Goal: Communication & Community: Answer question/provide support

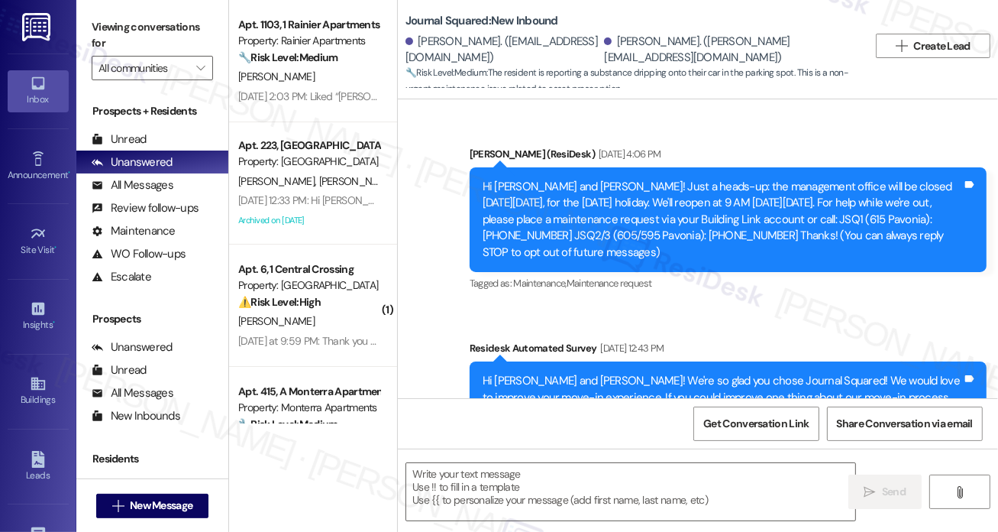
scroll to position [5121, 0]
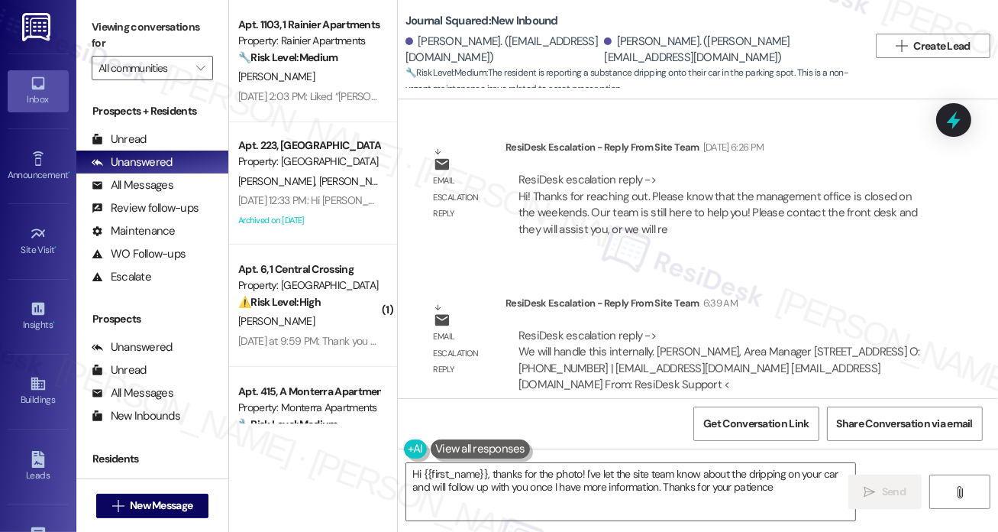
type textarea "Hi {{first_name}}, thanks for the photo! I've let the site team know about the …"
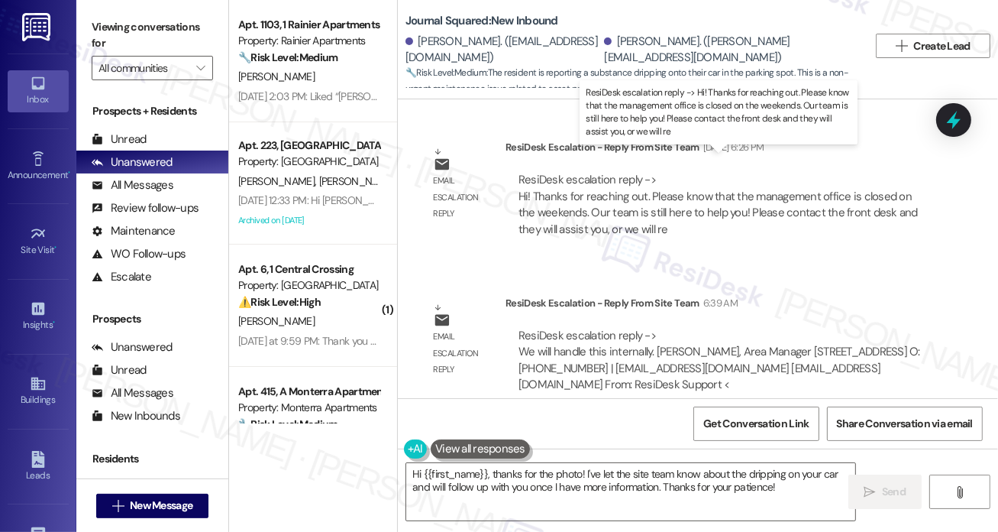
click at [554, 180] on div "ResiDesk escalation reply -> Hi! Thanks for reaching out. Please know that the …" at bounding box center [718, 204] width 399 height 64
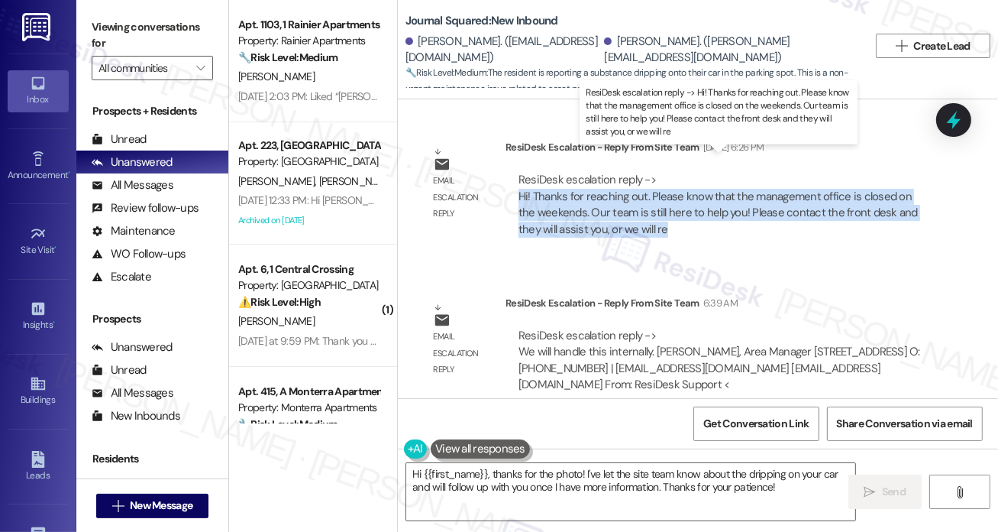
click at [554, 180] on div "ResiDesk escalation reply -> Hi! Thanks for reaching out. Please know that the …" at bounding box center [718, 204] width 399 height 64
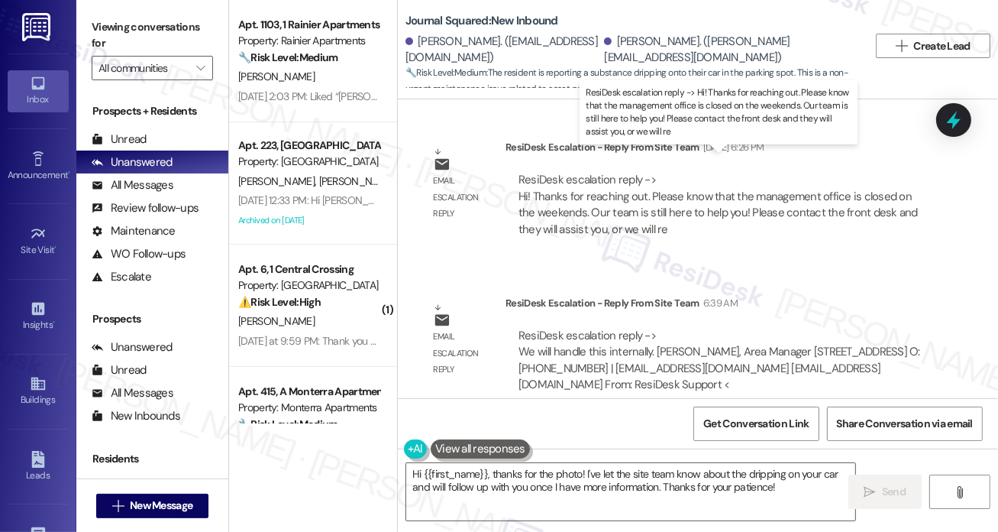
click at [587, 172] on div "ResiDesk escalation reply -> Hi! Thanks for reaching out. Please know that the …" at bounding box center [718, 204] width 399 height 64
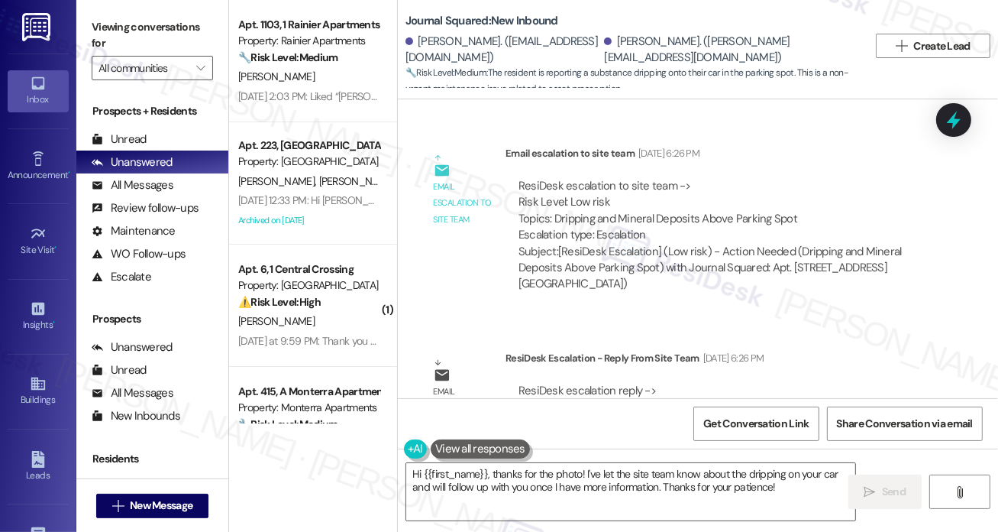
scroll to position [4663, 0]
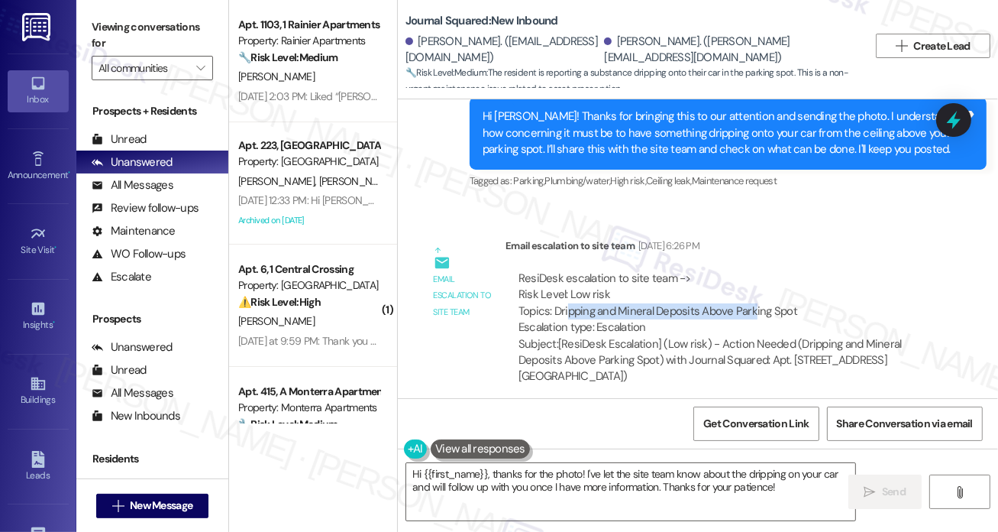
drag, startPoint x: 568, startPoint y: 293, endPoint x: 752, endPoint y: 291, distance: 183.3
click at [752, 291] on div "ResiDesk escalation to site team -> Risk Level: Low risk Topics: Dripping and M…" at bounding box center [722, 303] width 406 height 66
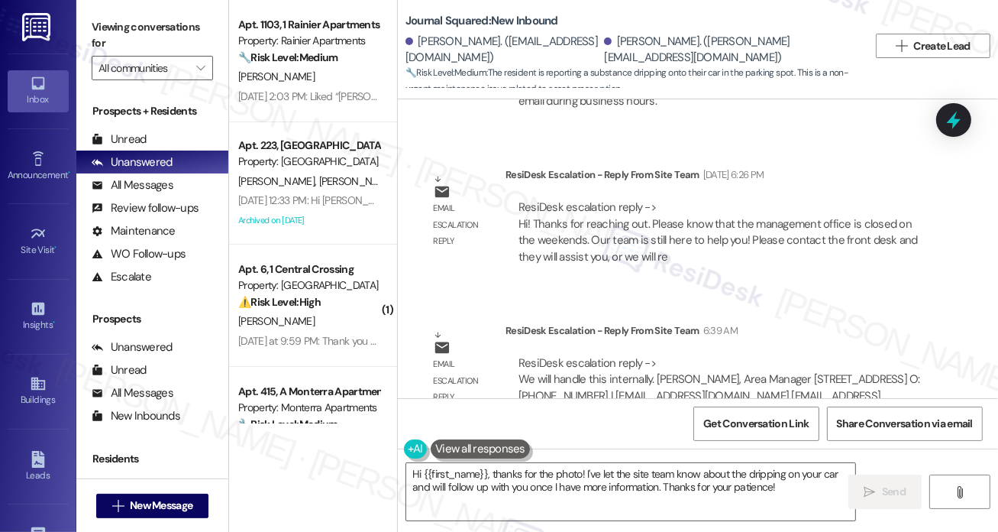
scroll to position [5121, 0]
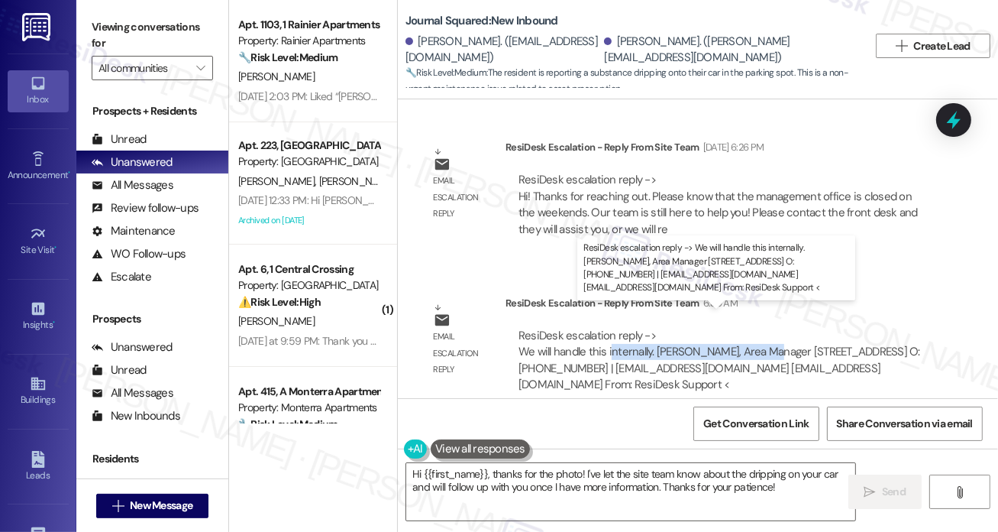
drag, startPoint x: 610, startPoint y: 333, endPoint x: 766, endPoint y: 328, distance: 156.7
click at [766, 329] on div "ResiDesk escalation reply -> We will handle this internally. Michael Polese, Ar…" at bounding box center [720, 360] width 402 height 64
click at [766, 328] on div "ResiDesk escalation reply -> We will handle this internally. Michael Polese, Ar…" at bounding box center [720, 360] width 402 height 64
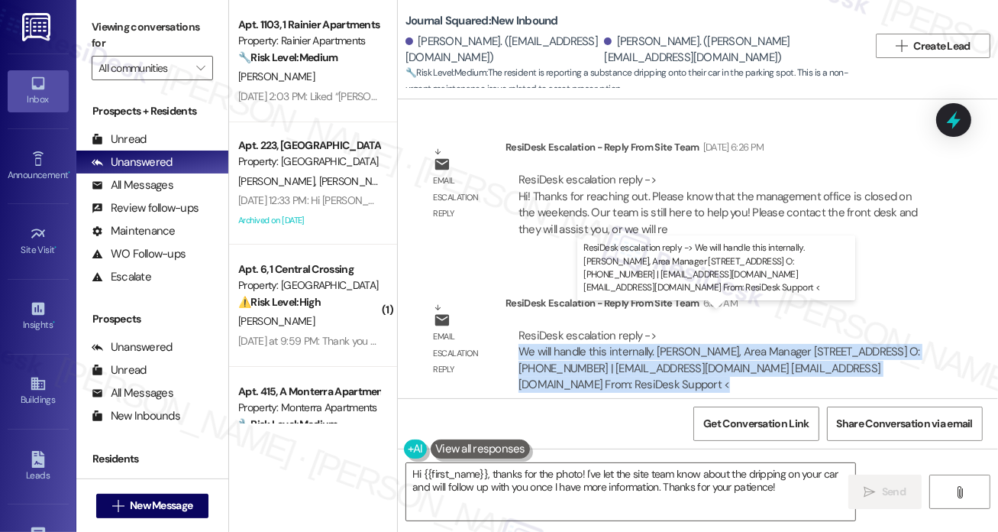
click at [766, 328] on div "ResiDesk escalation reply -> We will handle this internally. Michael Polese, Ar…" at bounding box center [720, 360] width 402 height 64
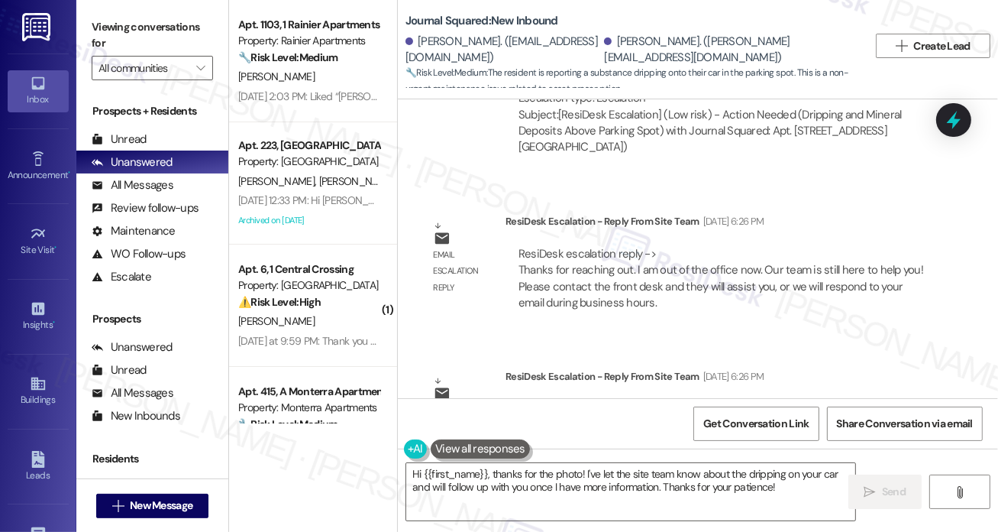
scroll to position [4815, 0]
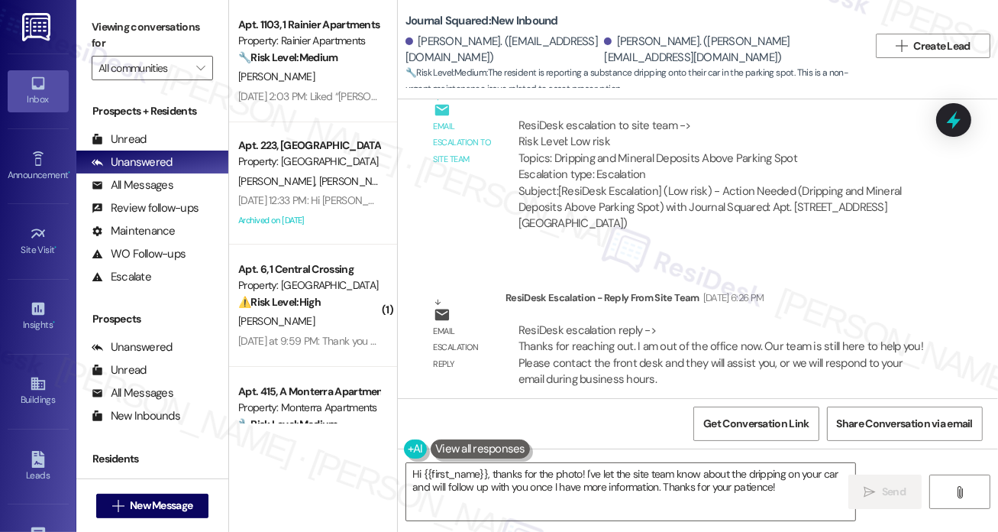
click at [469, 134] on div "Email escalation to site team" at bounding box center [464, 142] width 60 height 49
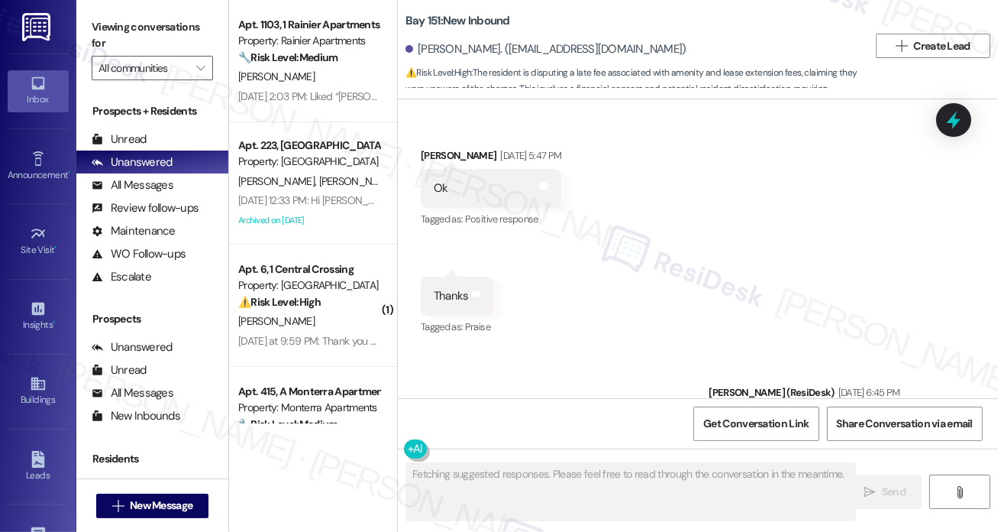
scroll to position [28511, 0]
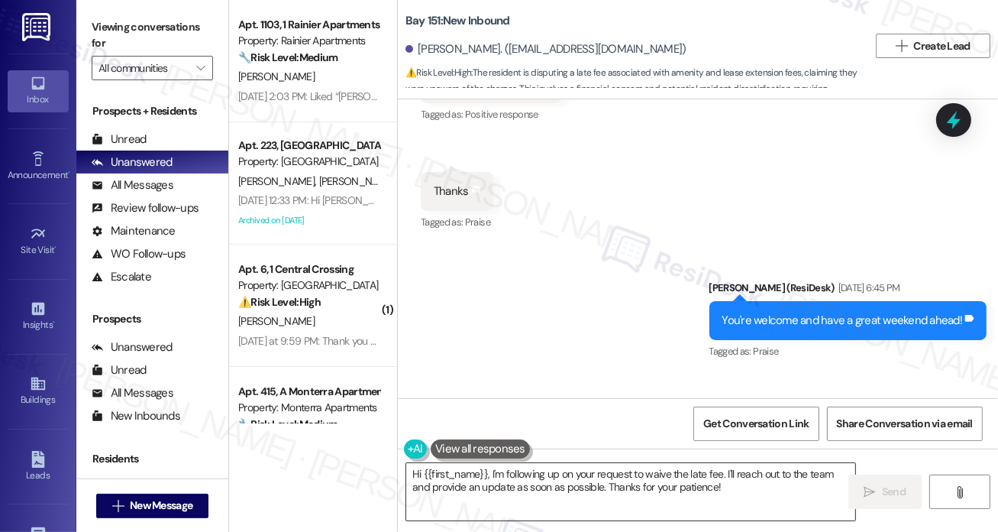
click at [555, 474] on textarea "Hi {{first_name}}, I'm following up on your request to waive the late fee. I'll…" at bounding box center [630, 491] width 449 height 57
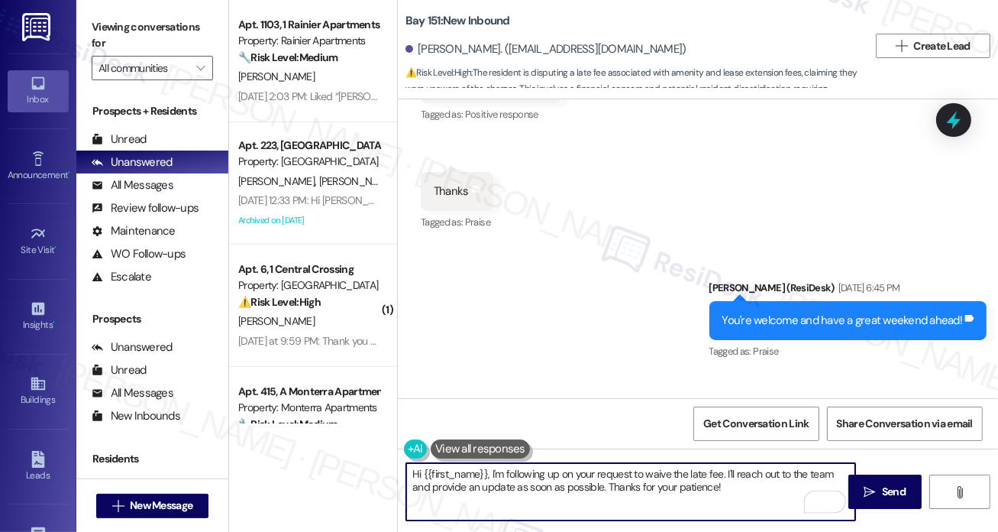
drag, startPoint x: 745, startPoint y: 491, endPoint x: 491, endPoint y: 461, distance: 255.4
click at [491, 461] on div "Hi {{first_name}}, I'm following up on your request to waive the late fee. I'll…" at bounding box center [698, 505] width 600 height 115
paste textarea "know that management does not see any late fees on their account ledger."
click at [492, 476] on textarea "Hi {{first_name}}, know that management does not see any late fees on their acc…" at bounding box center [630, 491] width 449 height 57
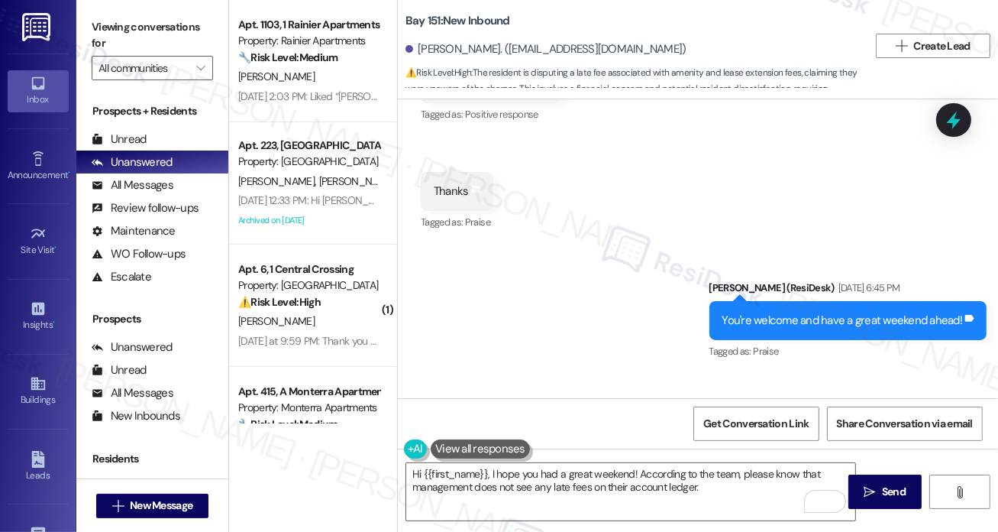
click at [575, 245] on div "Sent via SMS [PERSON_NAME] (ResiDesk) [DATE] 6:45 PM You're welcome and have a …" at bounding box center [698, 309] width 600 height 129
click at [748, 481] on textarea "Hi {{first_name}}, I hope you had a great weekend! According to the team, pleas…" at bounding box center [630, 491] width 449 height 57
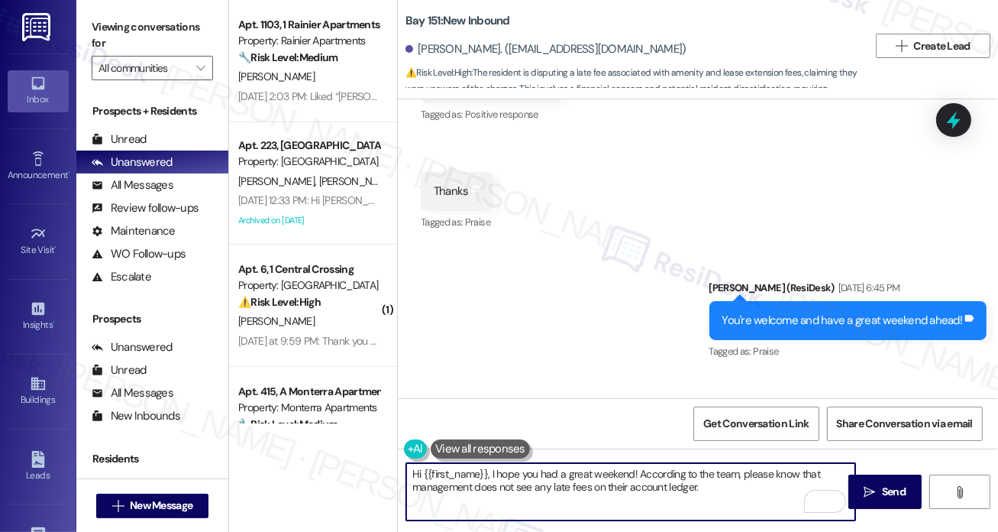
click at [765, 477] on textarea "Hi {{first_name}}, I hope you had a great weekend! According to the team, pleas…" at bounding box center [630, 491] width 449 height 57
click at [753, 485] on textarea "Hi {{first_name}}, I hope you had a great weekend! According to the team, pleas…" at bounding box center [630, 491] width 449 height 57
drag, startPoint x: 532, startPoint y: 485, endPoint x: 723, endPoint y: 490, distance: 190.3
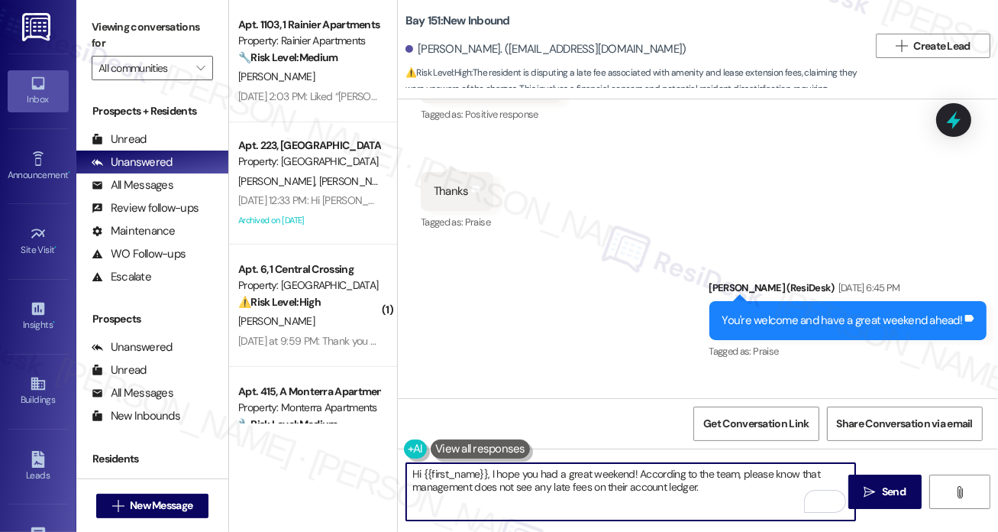
click at [723, 490] on textarea "Hi {{first_name}}, I hope you had a great weekend! According to the team, pleas…" at bounding box center [630, 491] width 449 height 57
click at [599, 481] on textarea "Hi {{first_name}}, I hope you had a great weekend! According to the team, pleas…" at bounding box center [630, 491] width 449 height 57
click at [619, 481] on textarea "Hi {{first_name}}, I hope you had a great weekend! According to the team, pleas…" at bounding box center [630, 491] width 449 height 57
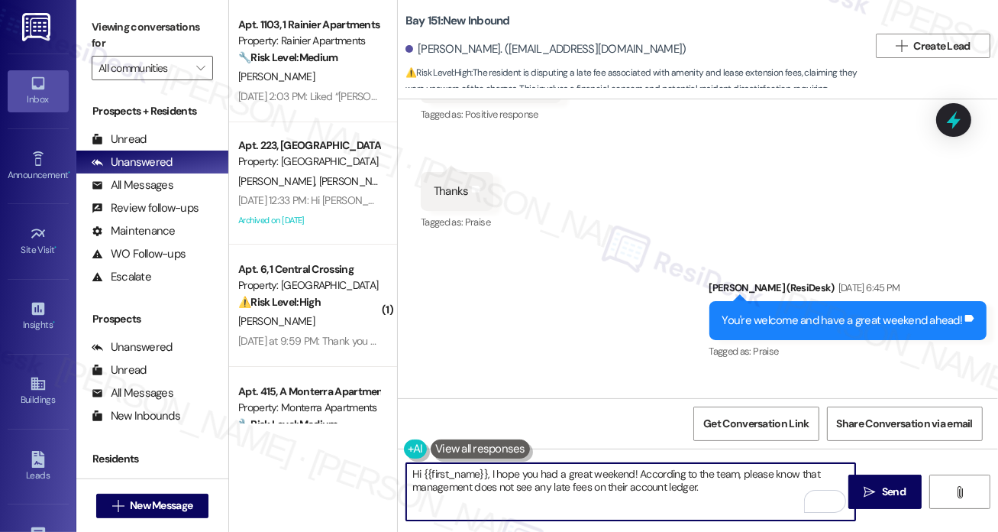
click at [619, 481] on textarea "Hi {{first_name}}, I hope you had a great weekend! According to the team, pleas…" at bounding box center [630, 491] width 449 height 57
click at [723, 480] on textarea "Hi {{first_name}}, I hope you had a great weekend! According to the team, pleas…" at bounding box center [630, 491] width 449 height 57
click at [712, 488] on textarea "Hi {{first_name}}, I hope you had a great weekend! According to the team, pleas…" at bounding box center [630, 491] width 449 height 57
click at [554, 441] on div "ResiDesk escalation reply -> Hi [PERSON_NAME], Please let the resident know tha…" at bounding box center [720, 473] width 403 height 64
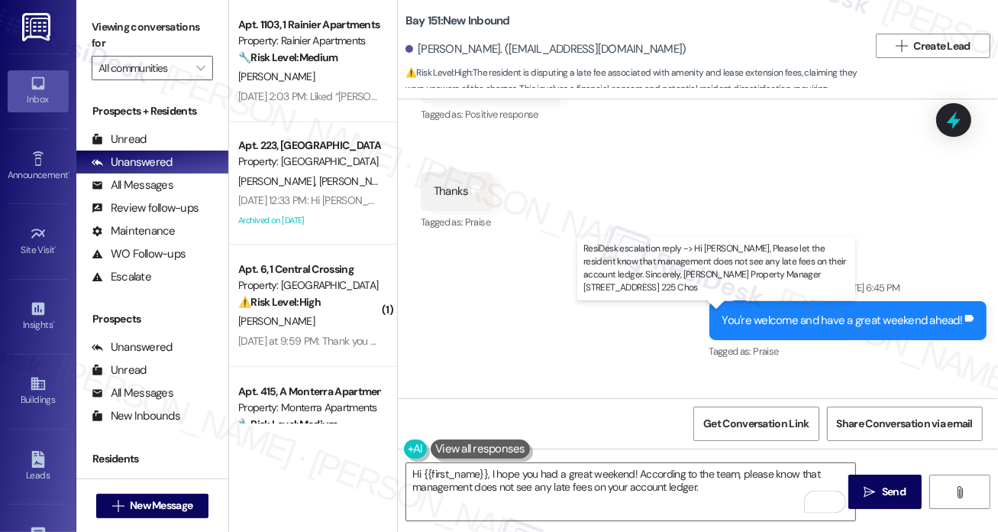
click at [554, 441] on div "ResiDesk escalation reply -> Hi [PERSON_NAME], Please let the resident know tha…" at bounding box center [720, 473] width 403 height 64
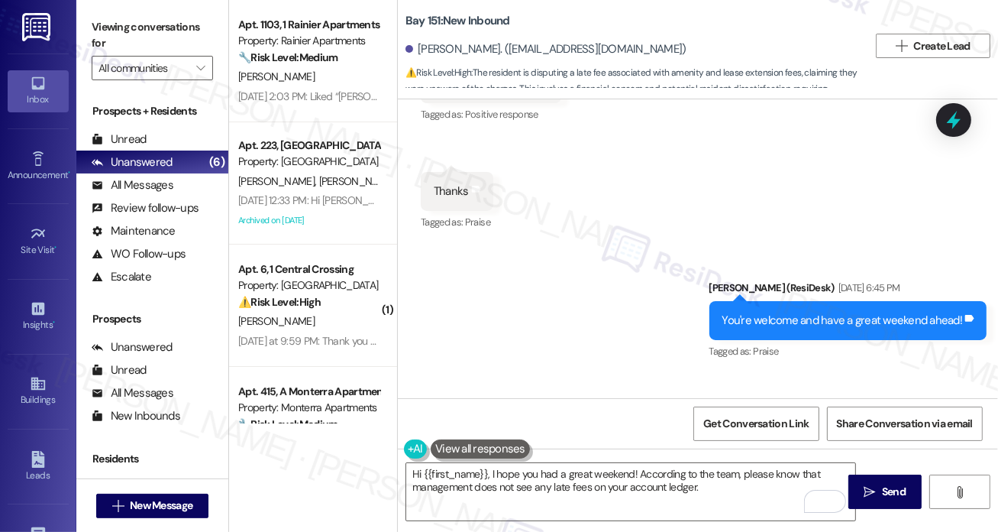
click at [600, 245] on div "Sent via SMS [PERSON_NAME] (ResiDesk) [DATE] 6:45 PM You're welcome and have a …" at bounding box center [698, 309] width 600 height 129
click at [517, 441] on div "ResiDesk escalation reply -> Hi [PERSON_NAME], Please let the resident know tha…" at bounding box center [721, 474] width 409 height 66
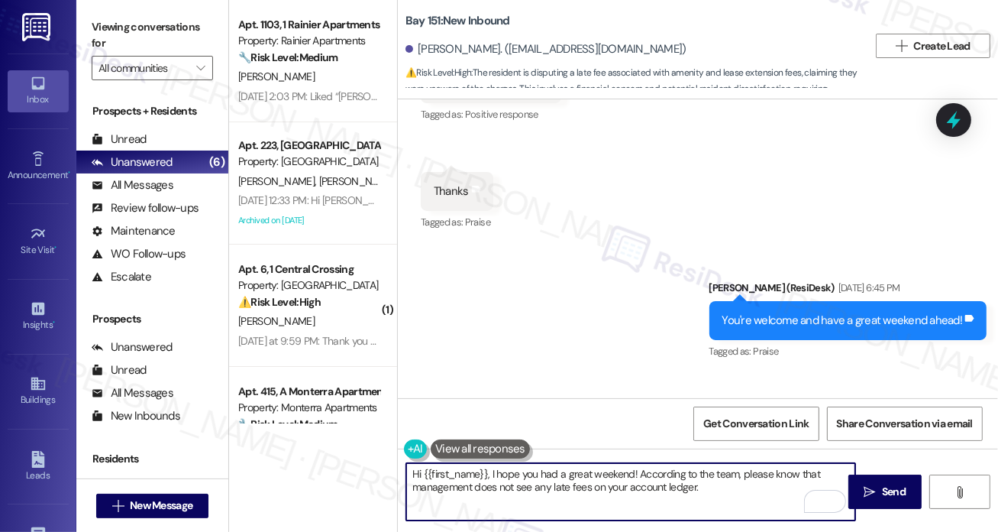
drag, startPoint x: 514, startPoint y: 468, endPoint x: 726, endPoint y: 476, distance: 211.7
click at [726, 476] on textarea "Hi {{first_name}}, I hope you had a great weekend! According to the team, pleas…" at bounding box center [630, 491] width 449 height 57
click at [727, 476] on textarea "Hi {{first_name}}, I hope you had a great weekend! According to the team, pleas…" at bounding box center [630, 491] width 449 height 57
click at [715, 491] on textarea "Hi {{first_name}}, I hope you had a great weekend! According to the team, pleas…" at bounding box center [630, 491] width 449 height 57
click at [746, 471] on textarea "Hi {{first_name}}, I hope you had a great weekend! According to the team, pleas…" at bounding box center [630, 491] width 449 height 57
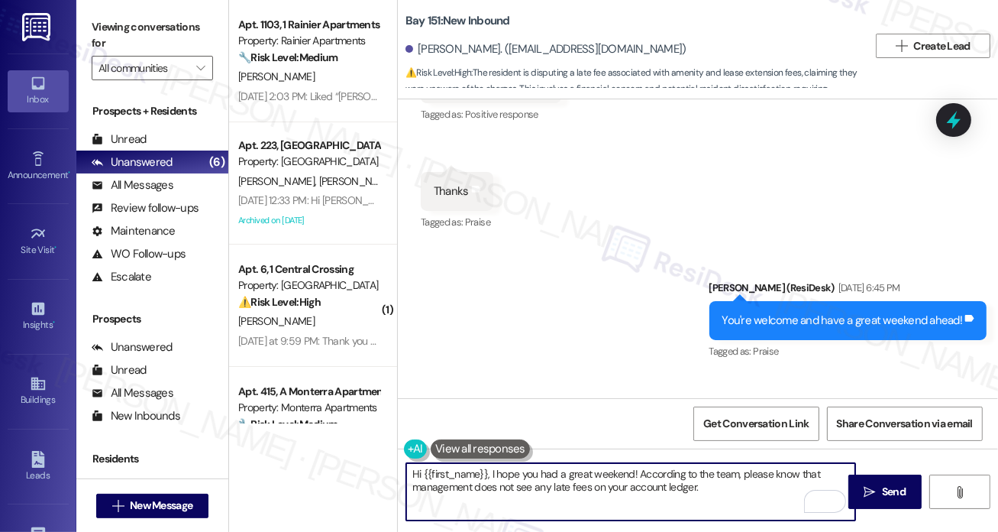
click at [721, 470] on textarea "Hi {{first_name}}, I hope you had a great weekend! According to the team, pleas…" at bounding box center [630, 491] width 449 height 57
click at [757, 473] on textarea "Hi {{first_name}}, I hope you had a great weekend! According to management, ple…" at bounding box center [630, 491] width 449 height 57
click at [764, 475] on textarea "Hi {{first_name}}, I hope you had a great weekend! According to management, ple…" at bounding box center [630, 491] width 449 height 57
click at [779, 475] on textarea "Hi {{first_name}}, I hope you had a great weekend! According to management, ple…" at bounding box center [630, 491] width 449 height 57
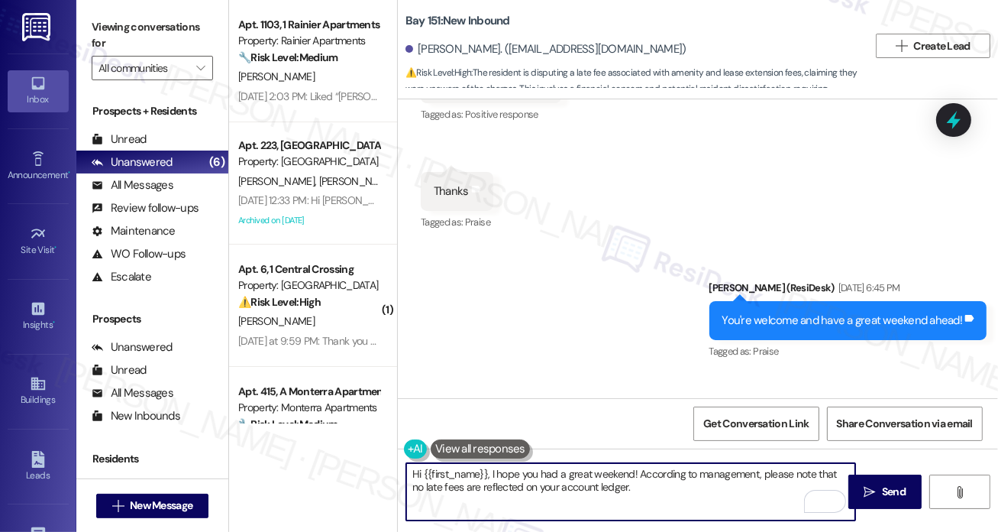
click at [779, 475] on textarea "Hi {{first_name}}, I hope you had a great weekend! According to management, ple…" at bounding box center [630, 491] width 449 height 57
click at [694, 486] on textarea "Hi {{first_name}}, I hope you had a great weekend! According to management, ple…" at bounding box center [630, 491] width 449 height 57
click at [598, 469] on textarea "Hi {{first_name}}, I hope you had a great weekend! According to management, ple…" at bounding box center [630, 491] width 449 height 57
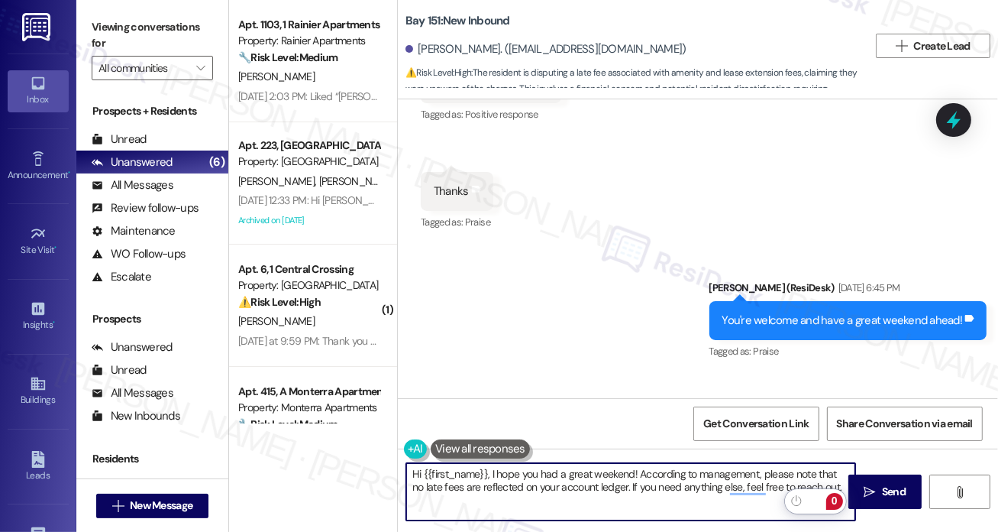
click at [598, 469] on textarea "Hi {{first_name}}, I hope you had a great weekend! According to management, ple…" at bounding box center [630, 491] width 449 height 57
click at [596, 467] on textarea "Hi {{first_name}}, I hope you had a great weekend! According to management, ple…" at bounding box center [630, 491] width 449 height 57
click at [576, 245] on div "Sent via SMS [PERSON_NAME] (ResiDesk) [DATE] 6:45 PM You're welcome and have a …" at bounding box center [698, 309] width 600 height 129
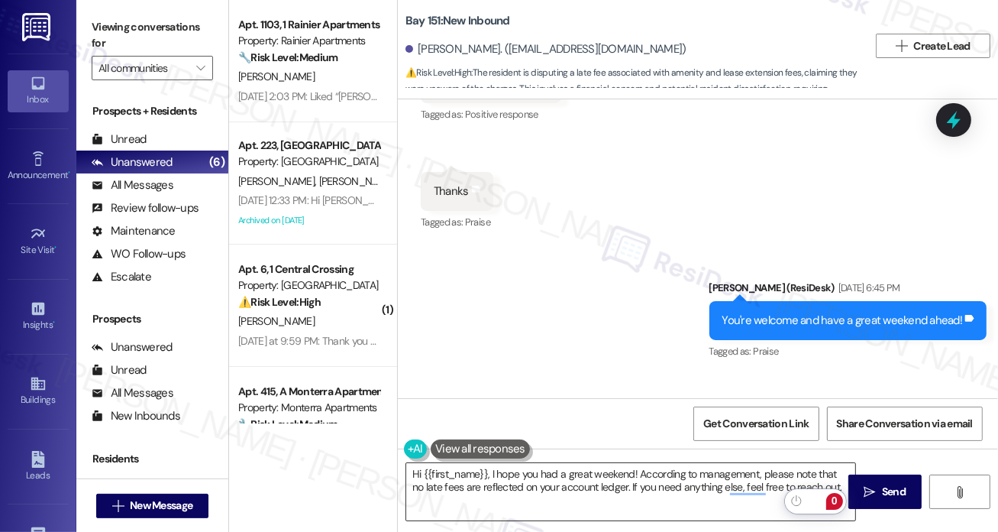
click at [608, 467] on textarea "Hi {{first_name}}, I hope you had a great weekend! According to management, ple…" at bounding box center [630, 491] width 449 height 57
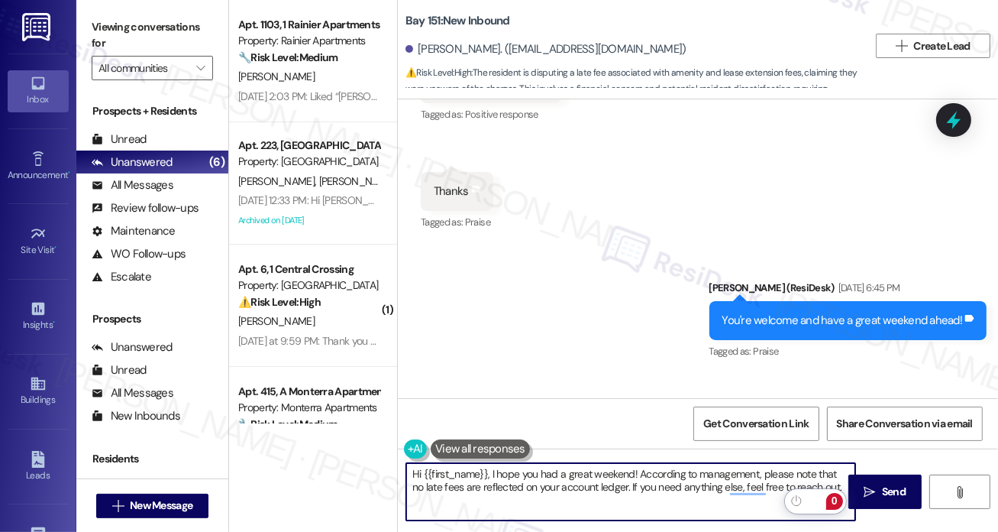
click at [608, 467] on textarea "Hi {{first_name}}, I hope you had a great weekend! According to management, ple…" at bounding box center [630, 491] width 449 height 57
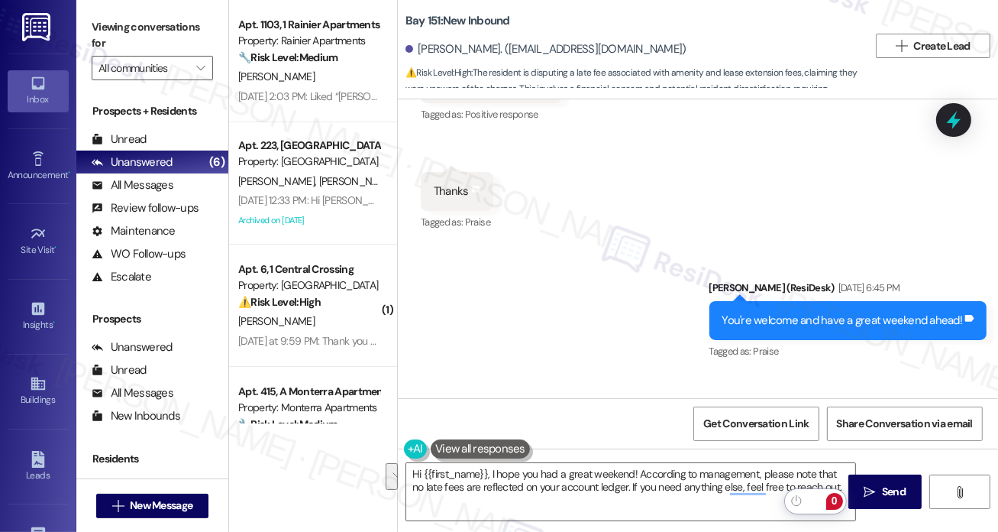
click at [537, 245] on div "Sent via SMS [PERSON_NAME] (ResiDesk) [DATE] 6:45 PM You're welcome and have a …" at bounding box center [698, 309] width 600 height 129
click at [486, 245] on div "Sent via SMS [PERSON_NAME] (ResiDesk) [DATE] 6:45 PM You're welcome and have a …" at bounding box center [698, 309] width 600 height 129
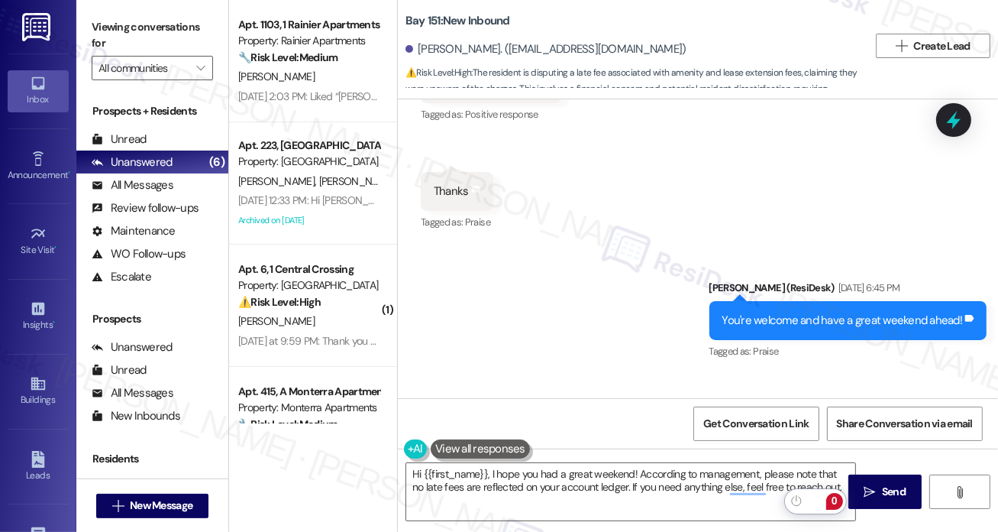
click at [782, 312] on div "You're welcome and have a great weekend ahead!" at bounding box center [843, 320] width 241 height 16
click at [781, 312] on div "You're welcome and have a great weekend ahead!" at bounding box center [843, 320] width 241 height 16
click at [598, 245] on div "Sent via SMS [PERSON_NAME] (ResiDesk) [DATE] 6:45 PM You're welcome and have a …" at bounding box center [698, 309] width 600 height 129
click at [776, 301] on div "You're welcome and have a great weekend ahead! Tags and notes" at bounding box center [849, 320] width 278 height 39
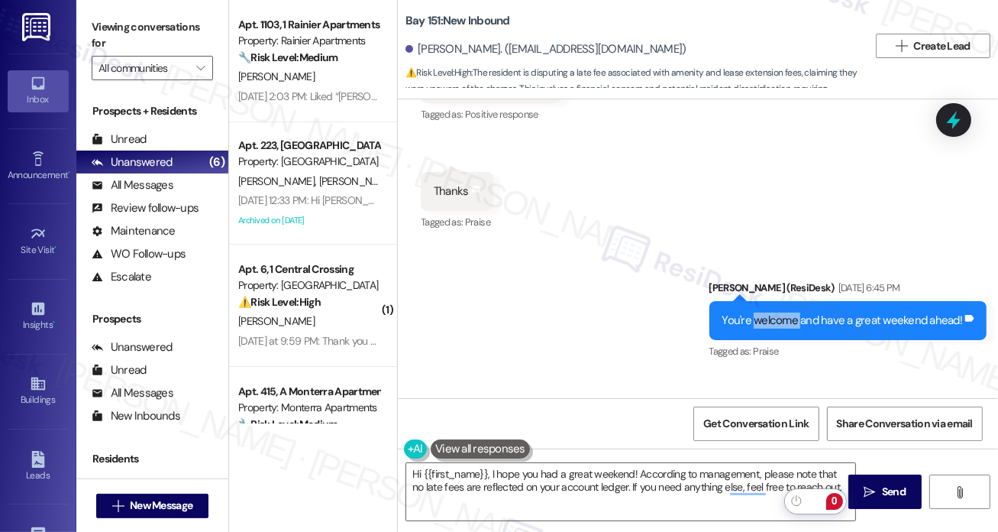
click at [777, 301] on div "You're welcome and have a great weekend ahead! Tags and notes" at bounding box center [849, 320] width 278 height 39
click at [549, 245] on div "Sent via SMS [PERSON_NAME] (ResiDesk) [DATE] 6:45 PM You're welcome and have a …" at bounding box center [698, 309] width 600 height 129
click at [775, 312] on div "You're welcome and have a great weekend ahead!" at bounding box center [843, 320] width 241 height 16
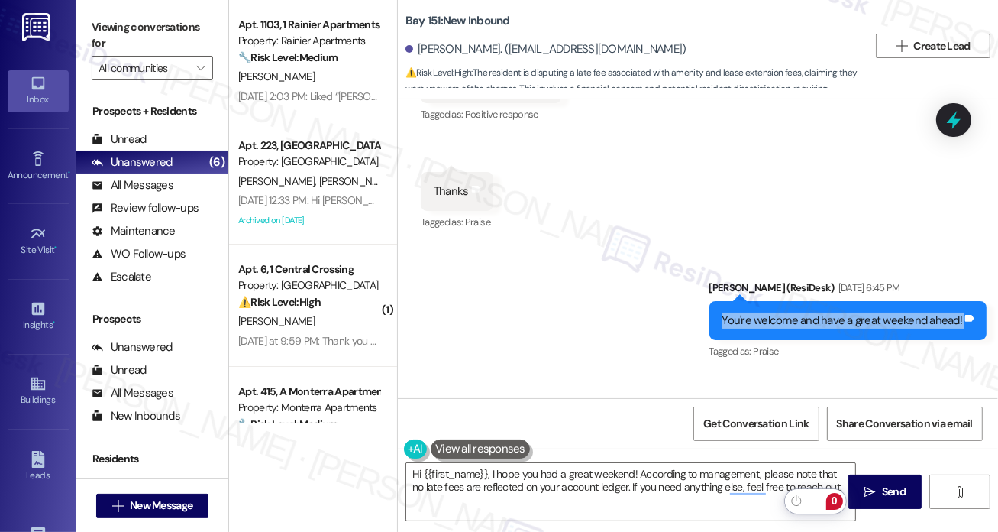
click at [775, 312] on div "You're welcome and have a great weekend ahead!" at bounding box center [843, 320] width 241 height 16
click at [512, 245] on div "Sent via SMS [PERSON_NAME] (ResiDesk) [DATE] 6:45 PM You're welcome and have a …" at bounding box center [698, 309] width 600 height 129
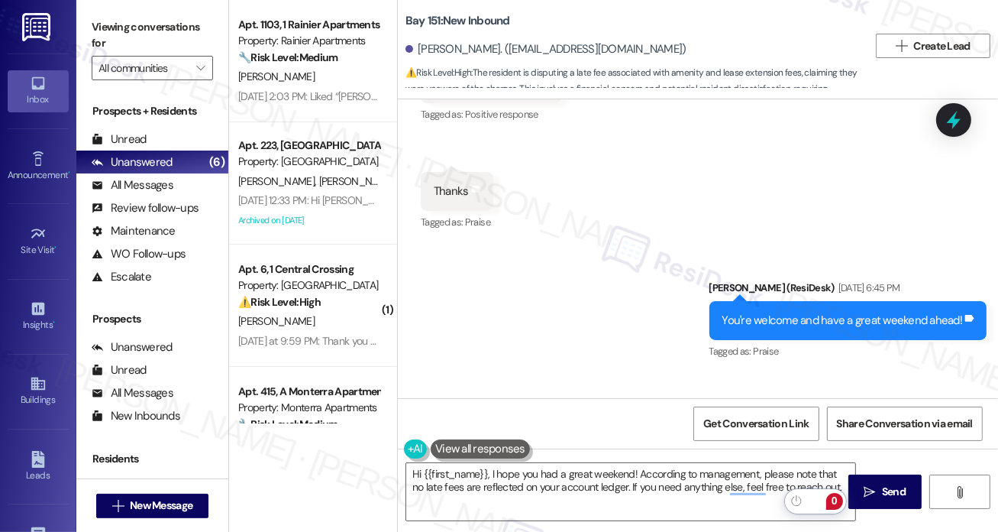
click at [739, 301] on div "You're welcome and have a great weekend ahead! Tags and notes" at bounding box center [849, 320] width 278 height 39
click at [733, 301] on div "You're welcome and have a great weekend ahead! Tags and notes" at bounding box center [849, 320] width 278 height 39
click at [600, 245] on div "Sent via SMS [PERSON_NAME] (ResiDesk) [DATE] 6:45 PM You're welcome and have a …" at bounding box center [698, 309] width 600 height 129
click at [493, 245] on div "Sent via SMS [PERSON_NAME] (ResiDesk) [DATE] 6:45 PM You're welcome and have a …" at bounding box center [698, 309] width 600 height 129
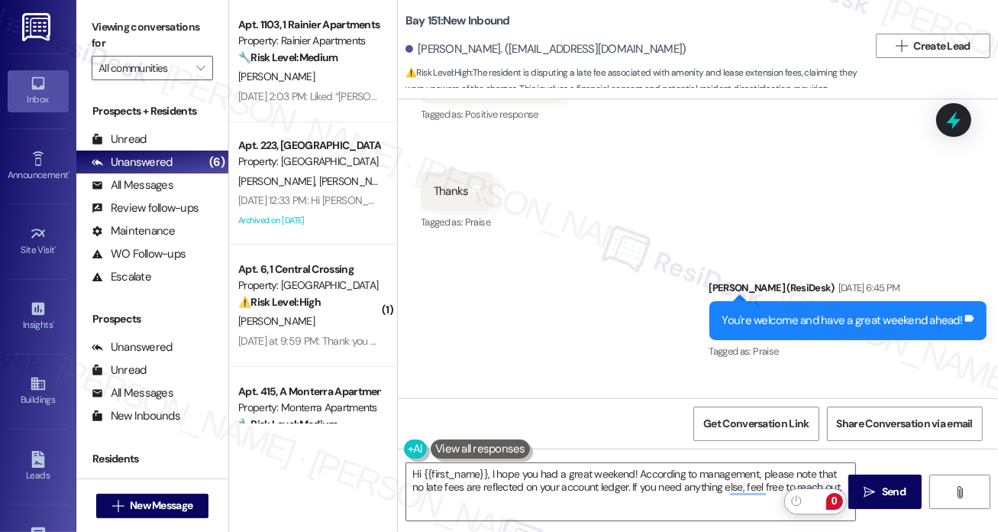
click at [538, 245] on div "Sent via SMS [PERSON_NAME] (ResiDesk) [DATE] 6:45 PM You're welcome and have a …" at bounding box center [698, 309] width 600 height 129
click at [742, 312] on div "You're welcome and have a great weekend ahead!" at bounding box center [843, 320] width 241 height 16
click at [565, 245] on div "Sent via SMS [PERSON_NAME] (ResiDesk) [DATE] 6:45 PM You're welcome and have a …" at bounding box center [698, 309] width 600 height 129
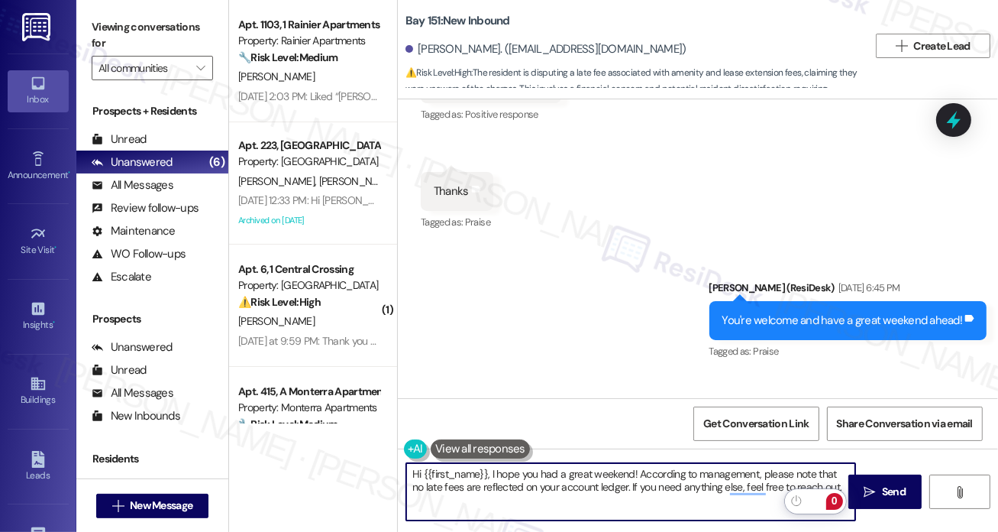
click at [543, 478] on textarea "Hi {{first_name}}, I hope you had a great weekend! According to management, ple…" at bounding box center [630, 491] width 449 height 57
click at [737, 488] on textarea "Hi {{first_name}}, I hope you had a great weekend! According to management, ple…" at bounding box center [630, 491] width 449 height 57
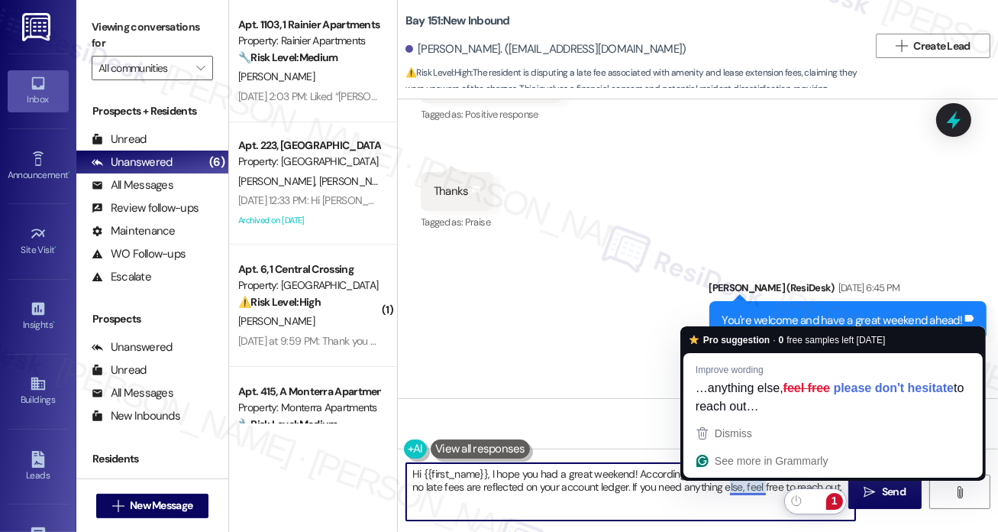
click at [623, 396] on div "Email escalation reply ResiDesk Escalation - Reply From Site Team [DATE] at 1:1…" at bounding box center [679, 462] width 540 height 133
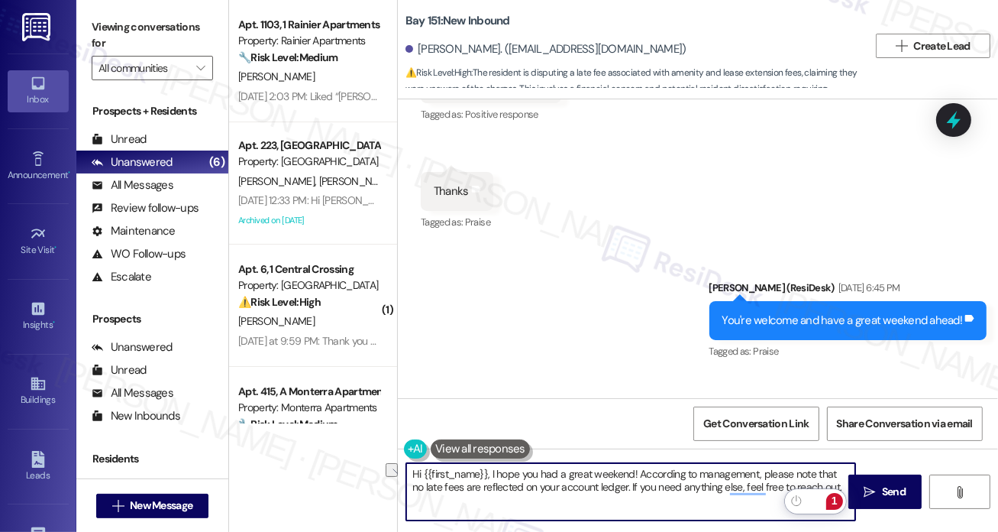
drag, startPoint x: 760, startPoint y: 472, endPoint x: 837, endPoint y: 470, distance: 77.2
click at [835, 471] on textarea "Hi {{first_name}}, I hope you had a great weekend! According to management, ple…" at bounding box center [630, 491] width 449 height 57
drag, startPoint x: 776, startPoint y: 485, endPoint x: 721, endPoint y: 494, distance: 55.8
click at [721, 494] on textarea "Hi {{first_name}}, I hope you had a great weekend! According to management, no …" at bounding box center [630, 491] width 449 height 57
drag, startPoint x: 791, startPoint y: 487, endPoint x: 584, endPoint y: 490, distance: 207.0
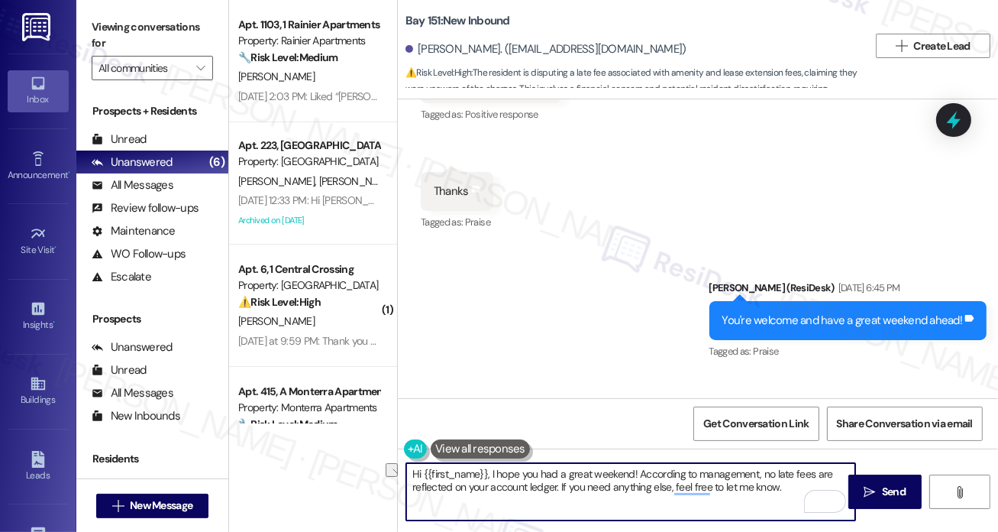
click at [584, 490] on textarea "Hi {{first_name}}, I hope you had a great weekend! According to management, no …" at bounding box center [630, 491] width 449 height 57
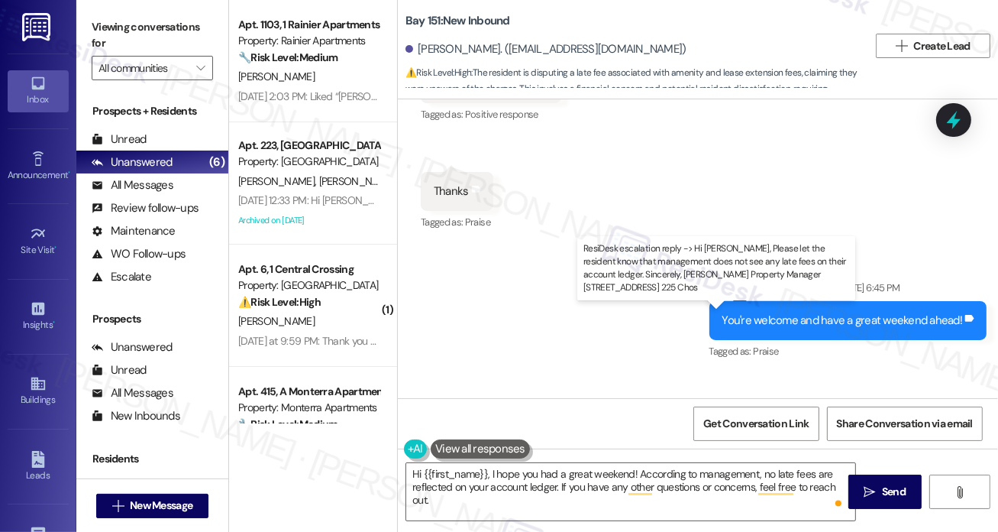
click at [571, 441] on div "ResiDesk escalation reply -> Hi [PERSON_NAME], Please let the resident know tha…" at bounding box center [720, 473] width 403 height 64
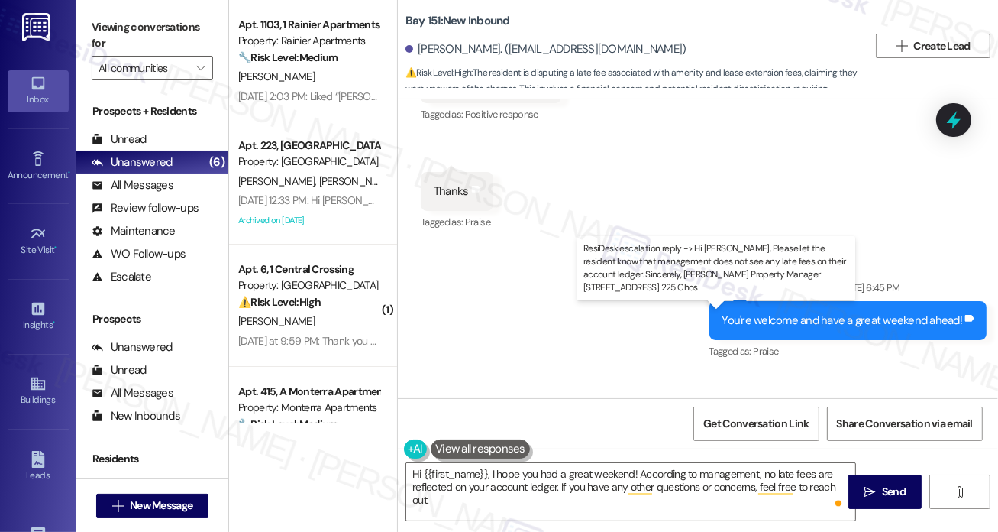
click at [569, 441] on div "ResiDesk escalation reply -> Hi [PERSON_NAME], Please let the resident know tha…" at bounding box center [720, 473] width 403 height 64
click at [568, 441] on div "ResiDesk escalation reply -> Hi [PERSON_NAME], Please let the resident know tha…" at bounding box center [720, 473] width 403 height 64
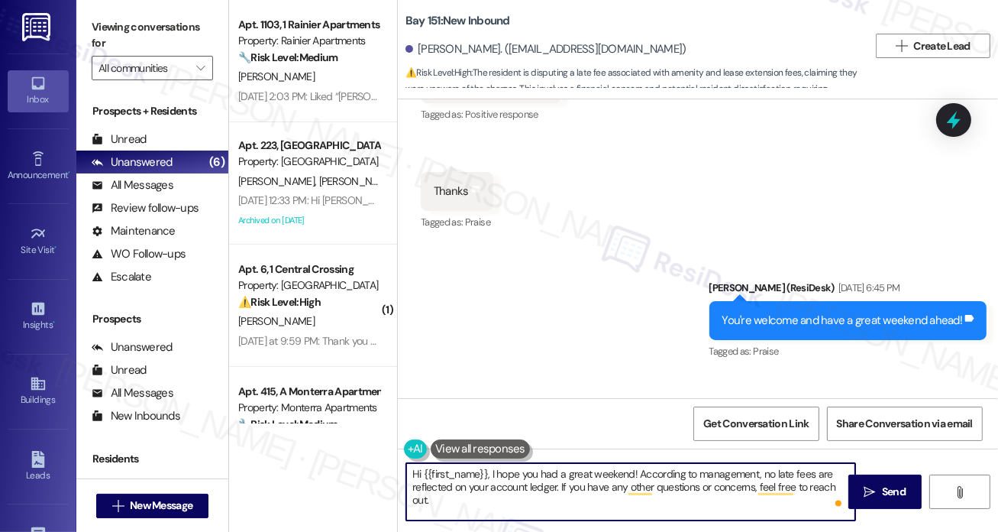
click at [537, 465] on textarea "Hi {{first_name}}, I hope you had a great weekend! According to management, no …" at bounding box center [630, 491] width 449 height 57
click at [556, 396] on div "Email escalation reply ResiDesk Escalation - Reply From Site Team [DATE] at 1:1…" at bounding box center [679, 462] width 540 height 133
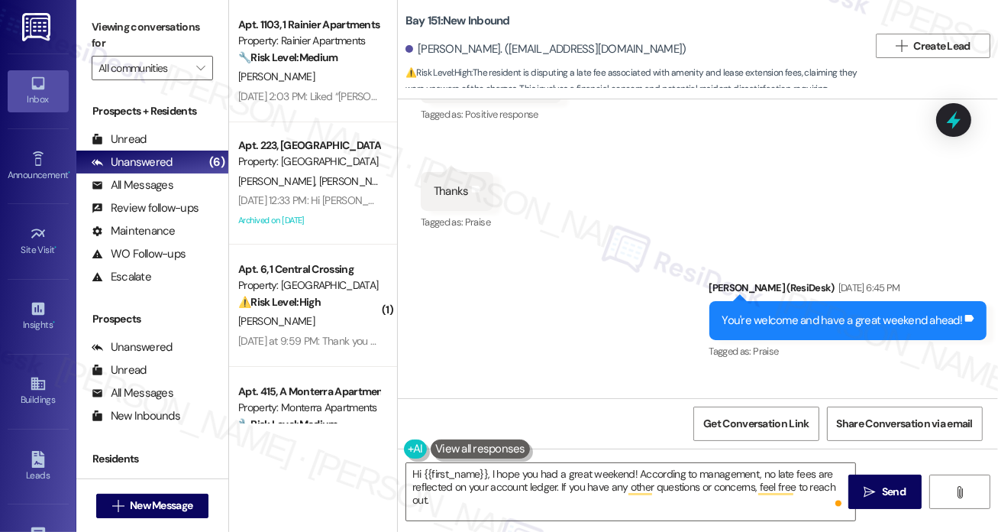
click at [556, 396] on div "Email escalation reply ResiDesk Escalation - Reply From Site Team [DATE] at 1:1…" at bounding box center [679, 462] width 540 height 133
click at [539, 487] on textarea "Hi {{first_name}}, I hope you had a great weekend! According to management, no …" at bounding box center [630, 491] width 449 height 57
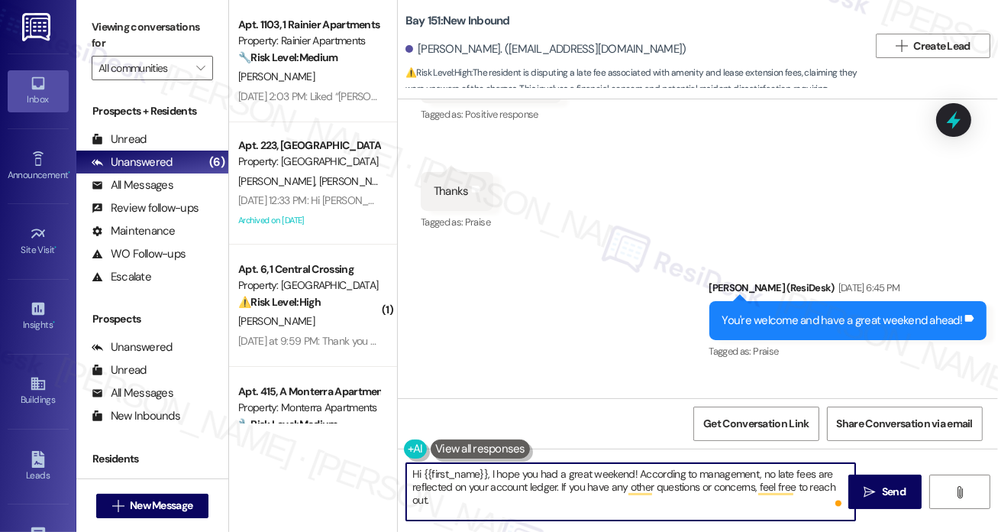
click at [539, 487] on textarea "Hi {{first_name}}, I hope you had a great weekend! According to management, no …" at bounding box center [630, 491] width 449 height 57
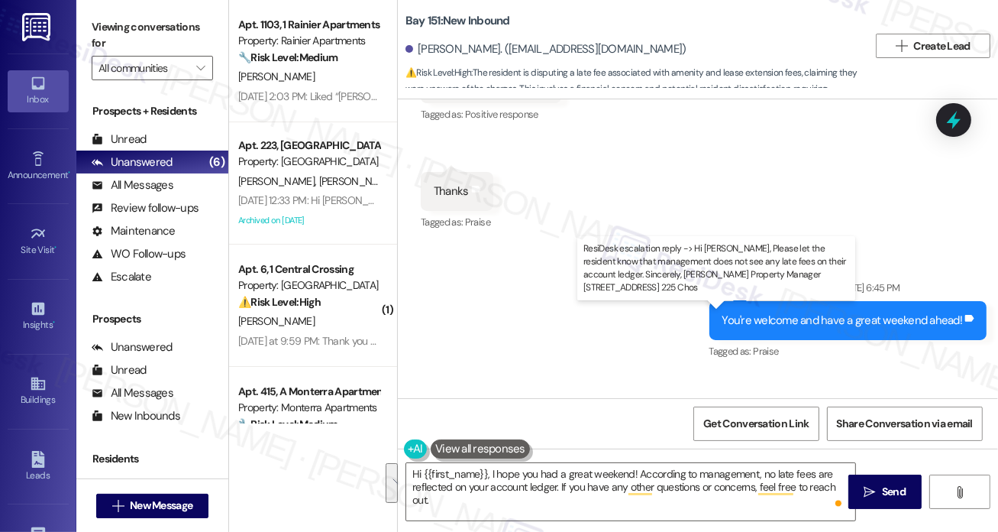
click at [561, 441] on div "ResiDesk escalation reply -> Hi [PERSON_NAME], Please let the resident know tha…" at bounding box center [720, 473] width 403 height 64
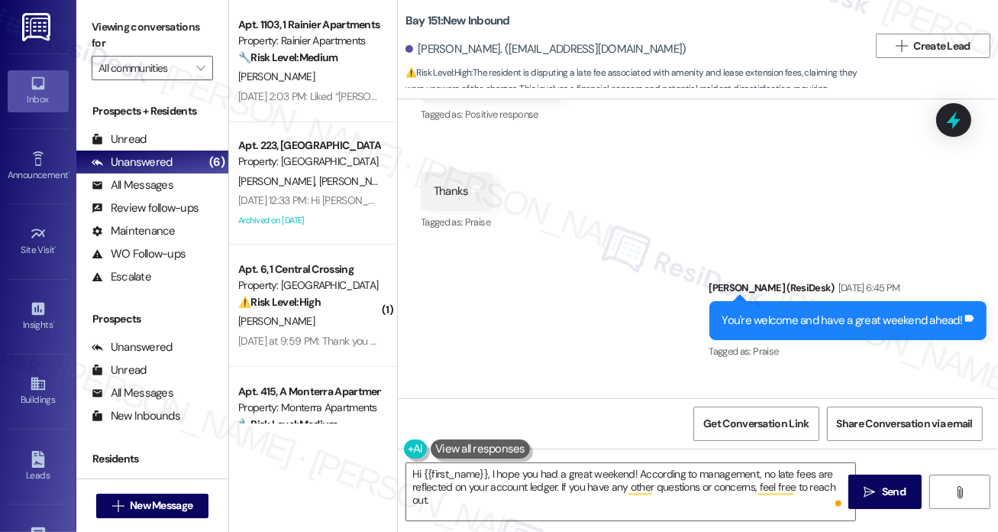
click at [513, 245] on div "Sent via SMS [PERSON_NAME] (ResiDesk) [DATE] 6:45 PM You're welcome and have a …" at bounding box center [698, 309] width 600 height 129
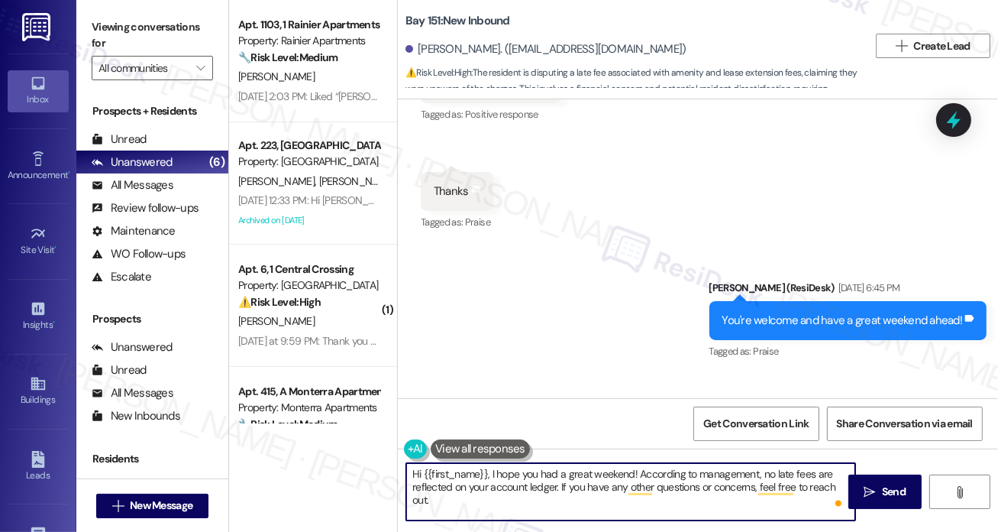
click at [731, 480] on textarea "Hi {{first_name}}, I hope you had a great weekend! According to management, no …" at bounding box center [630, 491] width 449 height 57
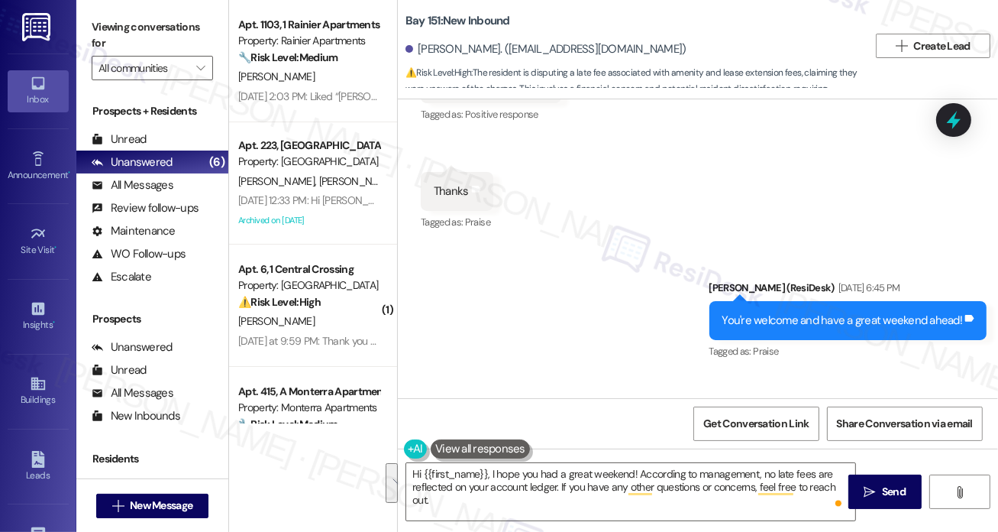
drag, startPoint x: 493, startPoint y: 168, endPoint x: 532, endPoint y: 198, distance: 49.6
click at [493, 245] on div "Sent via SMS [PERSON_NAME] (ResiDesk) [DATE] 6:45 PM You're welcome and have a …" at bounding box center [698, 309] width 600 height 129
click at [608, 490] on textarea "Hi {{first_name}}, I hope you had a great weekend! According to management, no …" at bounding box center [630, 491] width 449 height 57
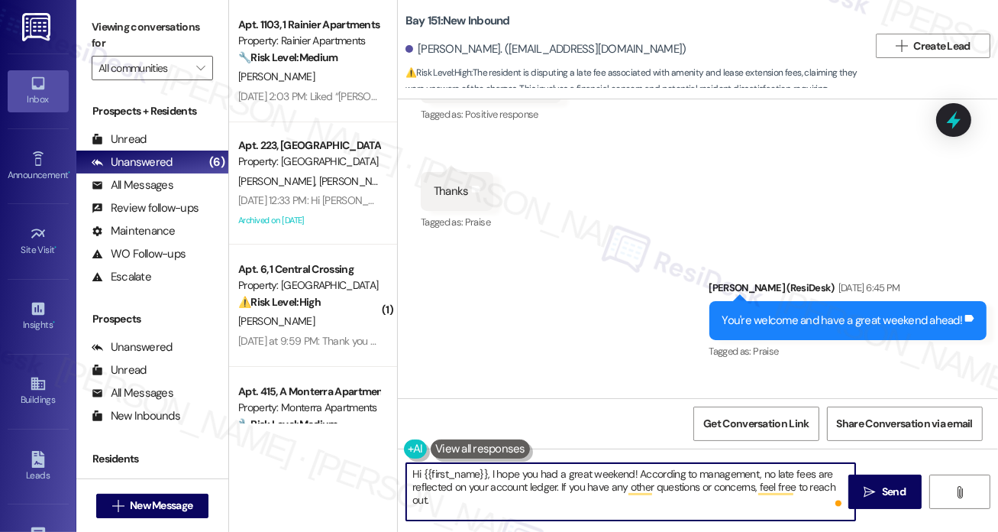
click at [608, 490] on textarea "Hi {{first_name}}, I hope you had a great weekend! According to management, no …" at bounding box center [630, 491] width 449 height 57
click at [606, 490] on textarea "Hi {{first_name}}, I hope you had a great weekend! According to management, no …" at bounding box center [630, 491] width 449 height 57
click at [656, 506] on textarea "Hi {{first_name}}, I hope you had a great weekend! According to management, no …" at bounding box center [630, 491] width 449 height 57
drag, startPoint x: 571, startPoint y: 502, endPoint x: 806, endPoint y: 486, distance: 235.0
click at [806, 486] on textarea "Hi {{first_name}}, I hope you had a great weekend! According to management, no …" at bounding box center [630, 491] width 449 height 57
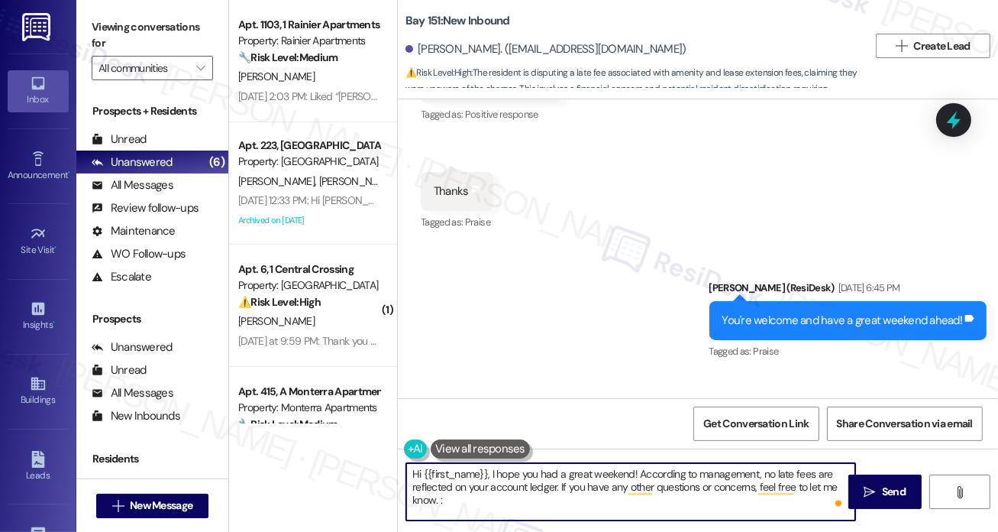
type textarea "Hi {{first_name}}, I hope you had a great weekend! According to management, no …"
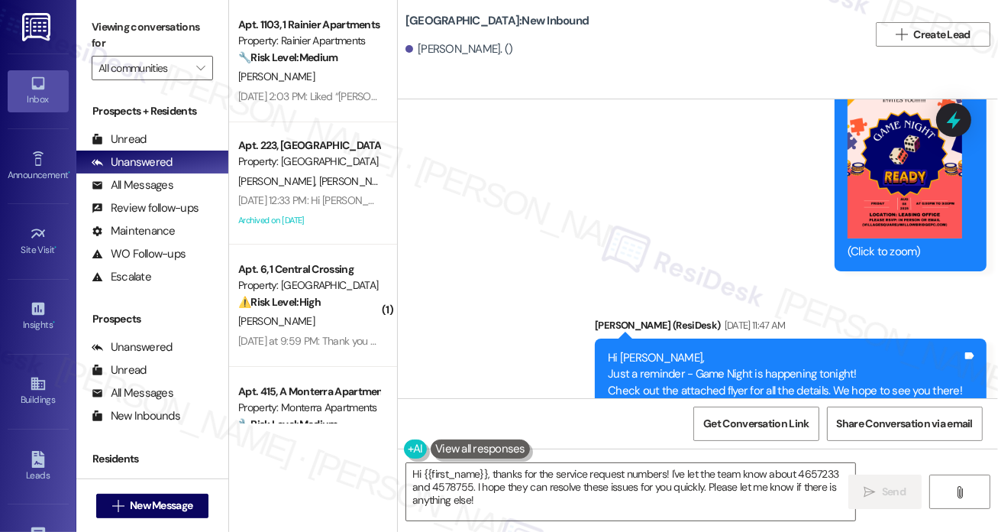
scroll to position [53796, 0]
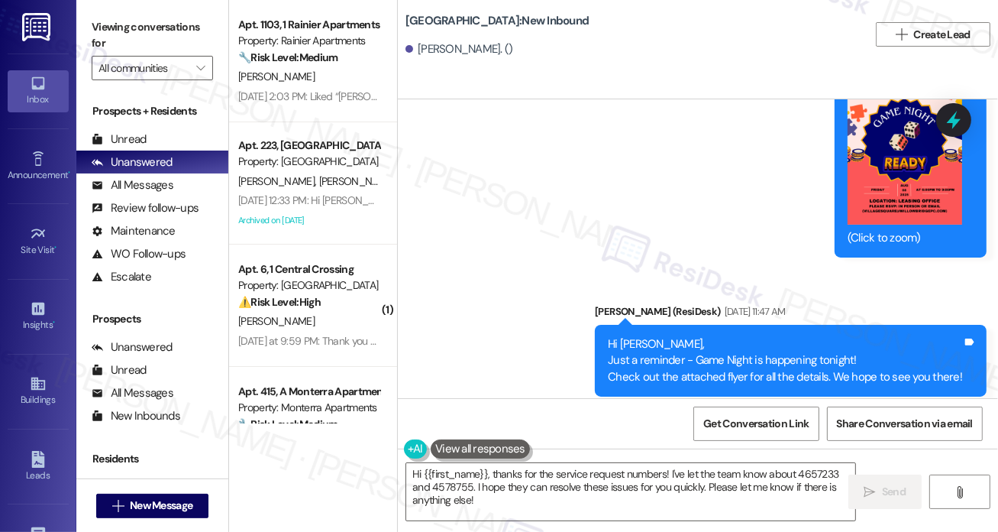
drag, startPoint x: 590, startPoint y: 324, endPoint x: 996, endPoint y: 335, distance: 406.5
click at [996, 335] on div "Survey, sent via SMS Residesk Automated Survey Aug 16, 2023 at 1:21 PM Hi Nina,…" at bounding box center [698, 248] width 600 height 299
click at [834, 475] on div "ResiDesk escalation reply -> Please handle: Our maintenance will be by today to…" at bounding box center [714, 507] width 390 height 64
drag, startPoint x: 925, startPoint y: 335, endPoint x: 626, endPoint y: 348, distance: 299.0
click at [626, 464] on div "ResiDesk escalation reply -> Please handle: Our maintenance will be by today to…" at bounding box center [722, 508] width 432 height 89
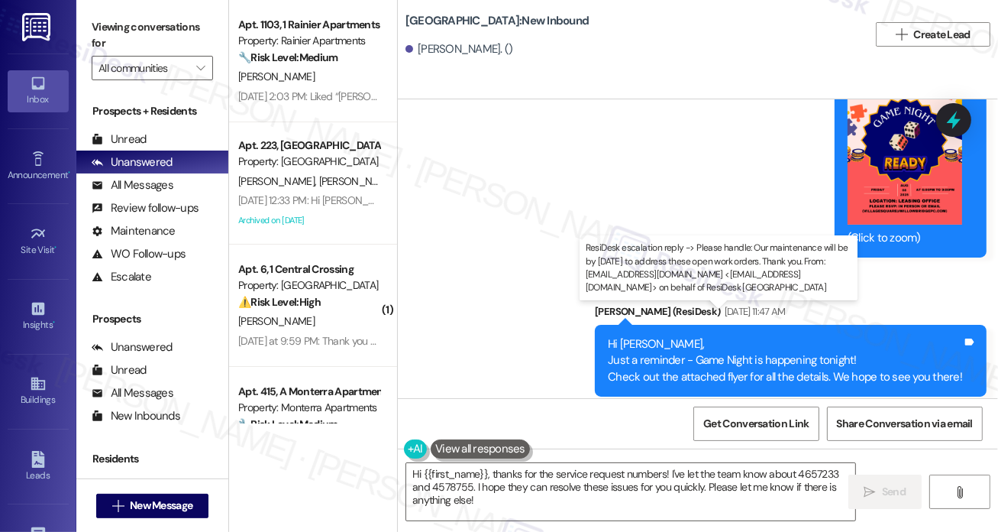
click at [580, 475] on div "ResiDesk escalation reply -> Please handle: Our maintenance will be by today to…" at bounding box center [714, 507] width 390 height 64
drag, startPoint x: 570, startPoint y: 349, endPoint x: 590, endPoint y: 337, distance: 24.0
click at [590, 475] on div "ResiDesk escalation reply -> Please handle: Our maintenance will be by today to…" at bounding box center [714, 507] width 390 height 64
copy div "Our maintenance will be by today to address these open work orders. Thank you."
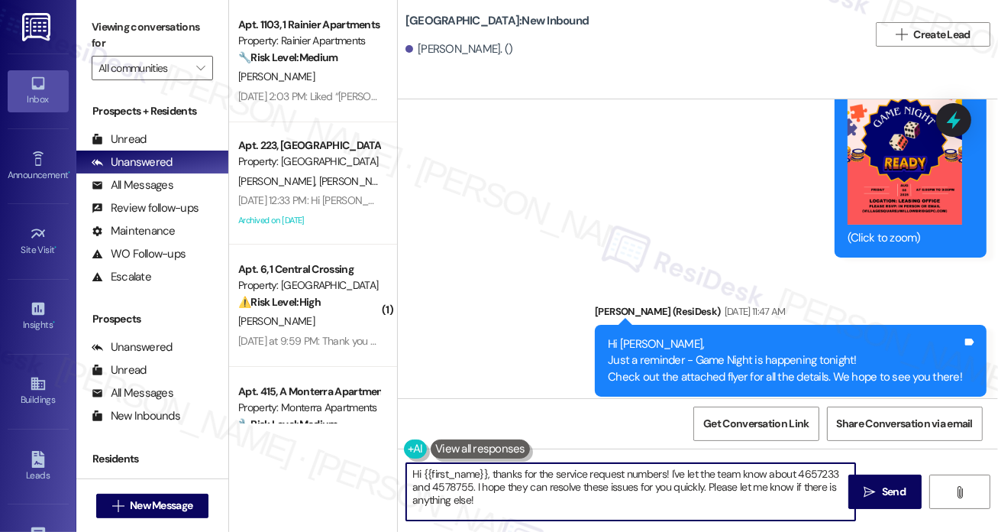
click at [474, 493] on textarea "Hi {{first_name}}, thanks for the service request numbers! I've let the team kn…" at bounding box center [630, 491] width 449 height 57
drag, startPoint x: 495, startPoint y: 507, endPoint x: 493, endPoint y: 471, distance: 36.7
click at [493, 471] on textarea "Hi {{first_name}}, thanks for the service request numbers! I've let the team kn…" at bounding box center [630, 491] width 449 height 57
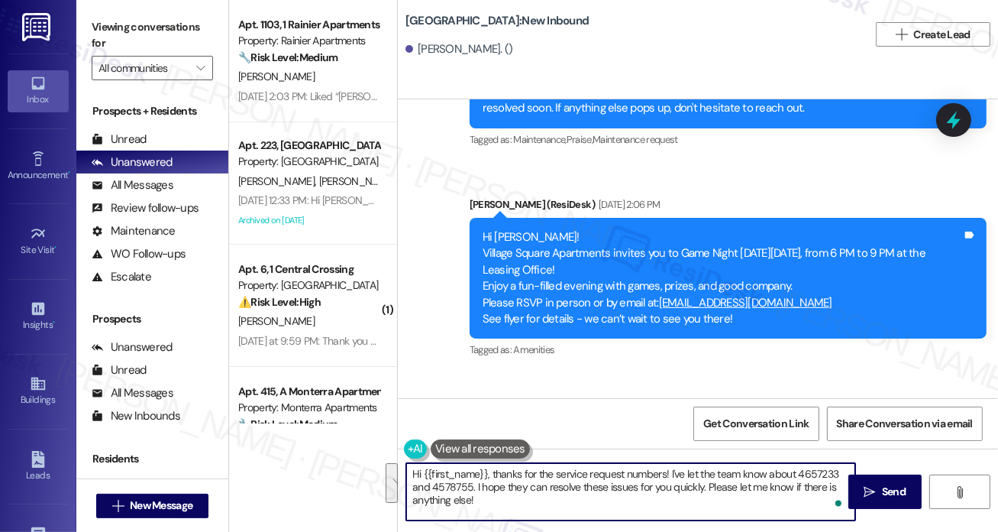
scroll to position [53491, 0]
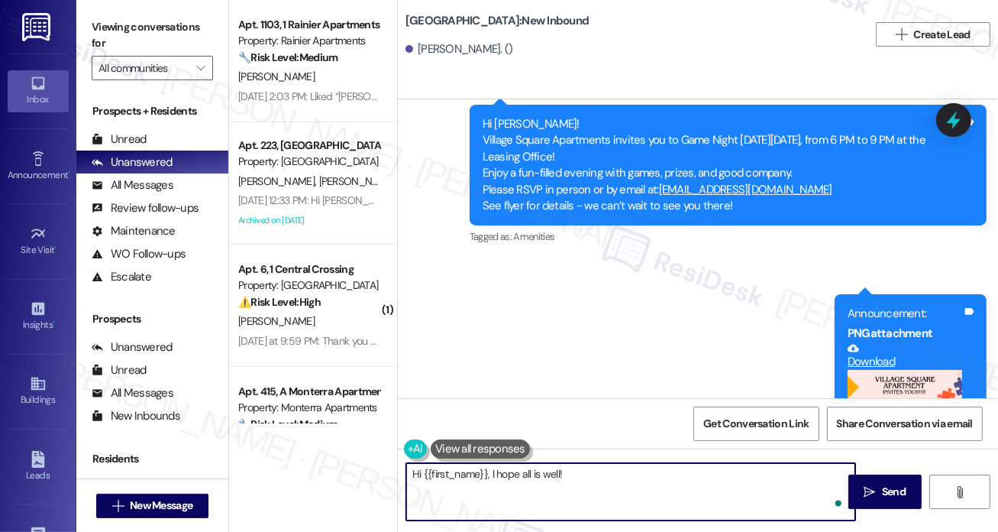
paste textarea "Our maintenance will be by today to address these open work orders. Thank you."
click at [563, 473] on textarea "Hi {{first_name}}, I hope all is well! Our maintenance will be by today to addr…" at bounding box center [630, 491] width 449 height 57
click at [660, 475] on textarea "Hi {{first_name}}, I hope all is well! Our maintenance will be by today to addr…" at bounding box center [630, 491] width 449 height 57
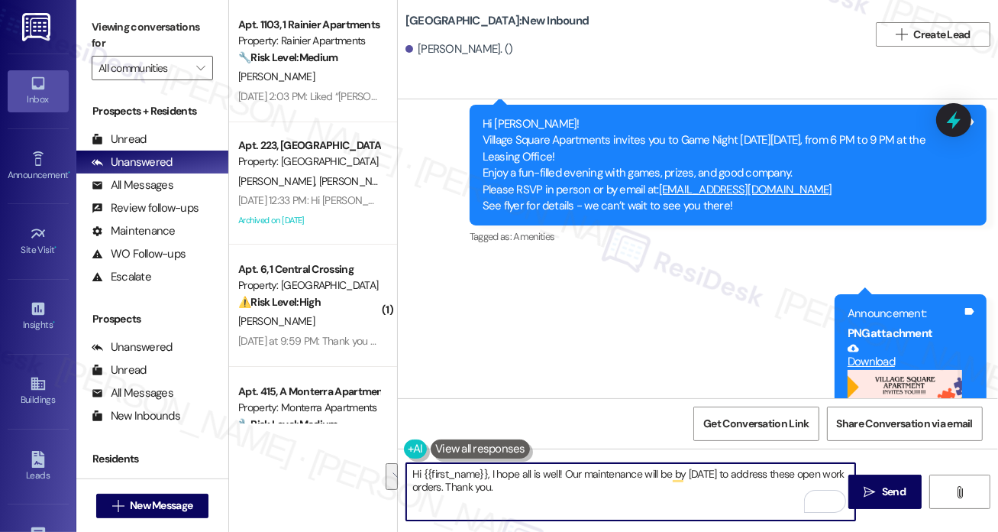
click at [501, 489] on textarea "Hi {{first_name}}, I hope all is well! Our maintenance will be by today to addr…" at bounding box center [630, 491] width 449 height 57
click at [597, 482] on textarea "Hi {{first_name}}, I hope all is well! Our maintenance will be by today to addr…" at bounding box center [630, 491] width 449 height 57
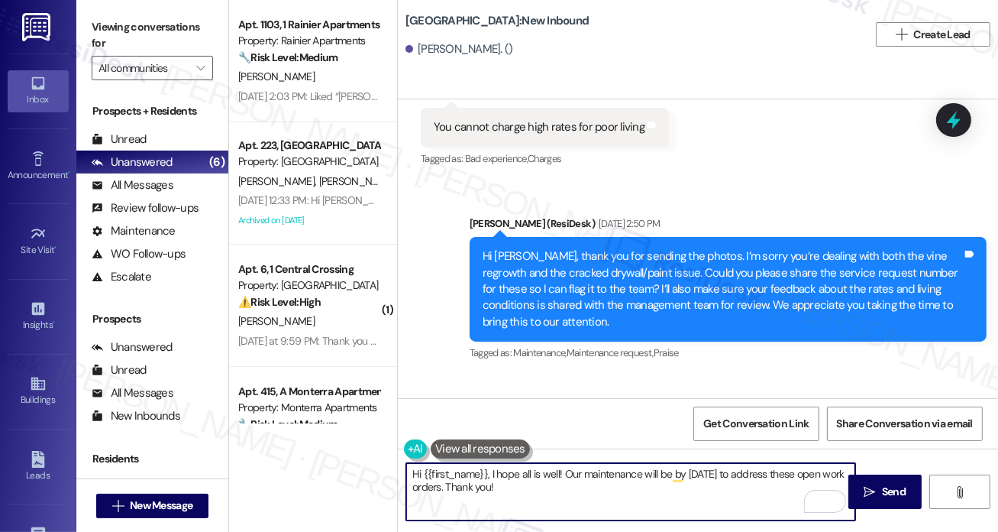
scroll to position [52879, 0]
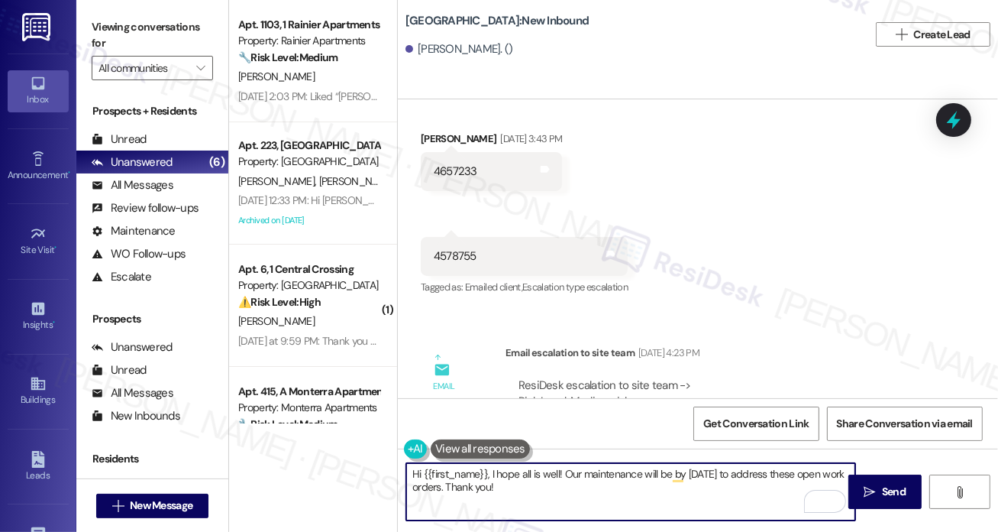
click at [571, 488] on textarea "Hi {{first_name}}, I hope all is well! Our maintenance will be by today to addr…" at bounding box center [630, 491] width 449 height 57
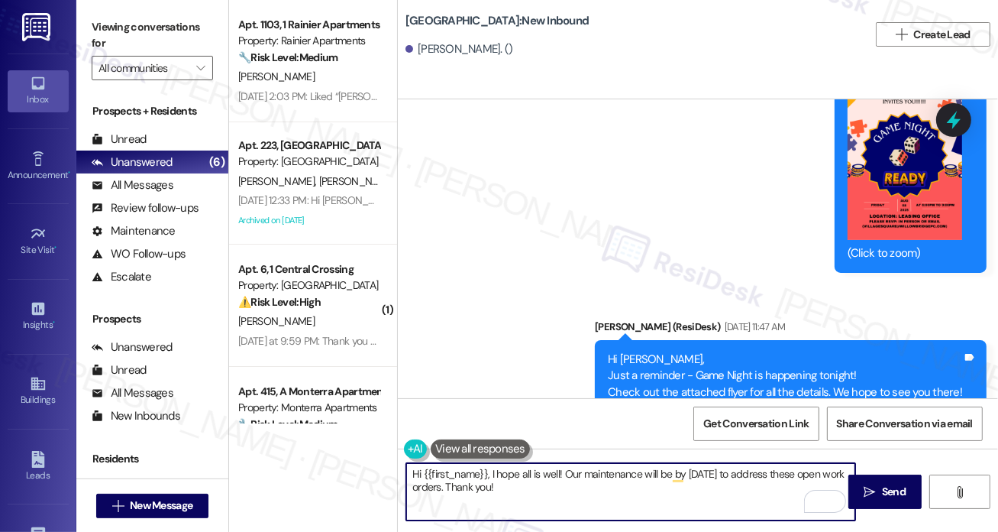
scroll to position [53796, 0]
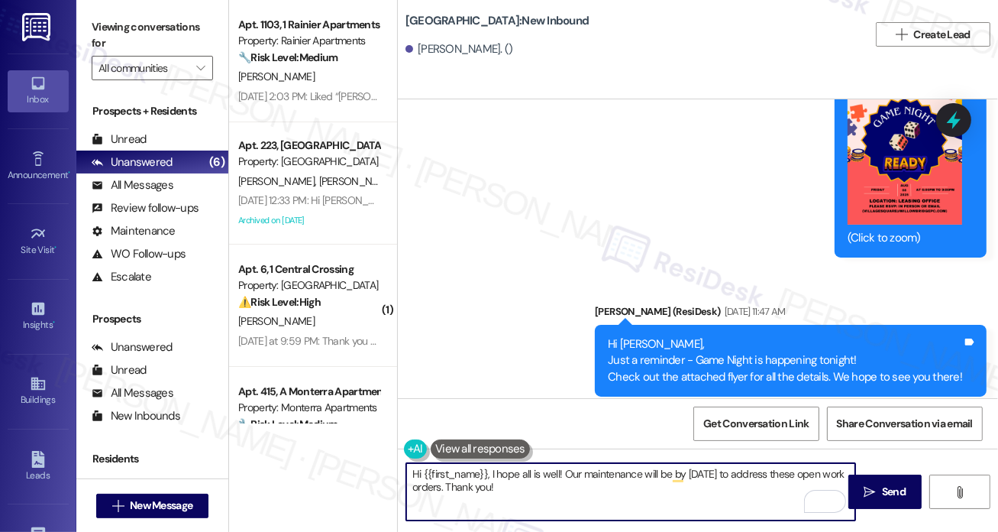
click at [513, 491] on textarea "Hi {{first_name}}, I hope all is well! Our maintenance will be by today to addr…" at bounding box center [630, 491] width 449 height 57
click at [640, 480] on textarea "Hi {{first_name}}, I hope all is well! Our maintenance will be by today to addr…" at bounding box center [630, 491] width 449 height 57
click at [694, 494] on textarea "Hi {{first_name}}, I hope all is well! Our maintenance will be by today to addr…" at bounding box center [630, 491] width 449 height 57
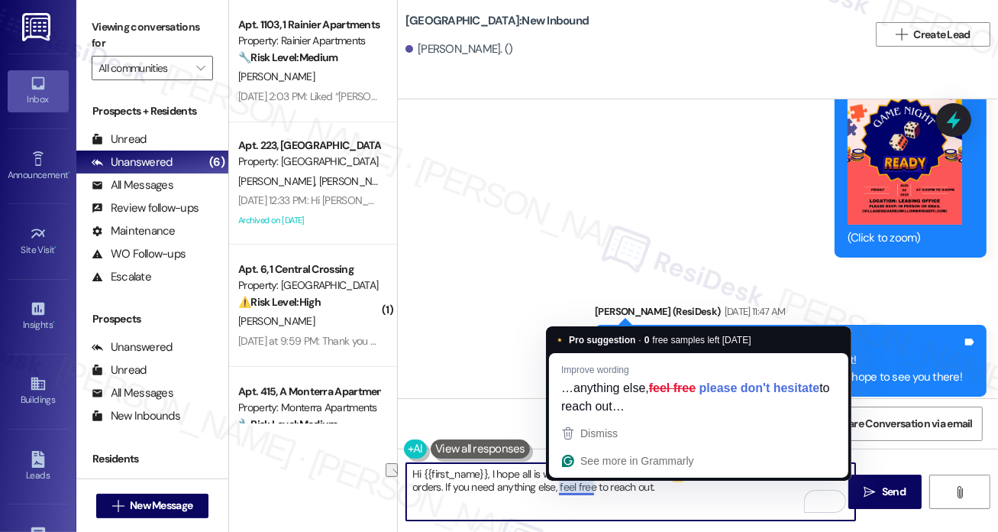
drag, startPoint x: 694, startPoint y: 494, endPoint x: 557, endPoint y: 487, distance: 137.7
click at [557, 487] on textarea "Hi {{first_name}}, I hope all is well! Our maintenance will be by today to addr…" at bounding box center [630, 491] width 449 height 57
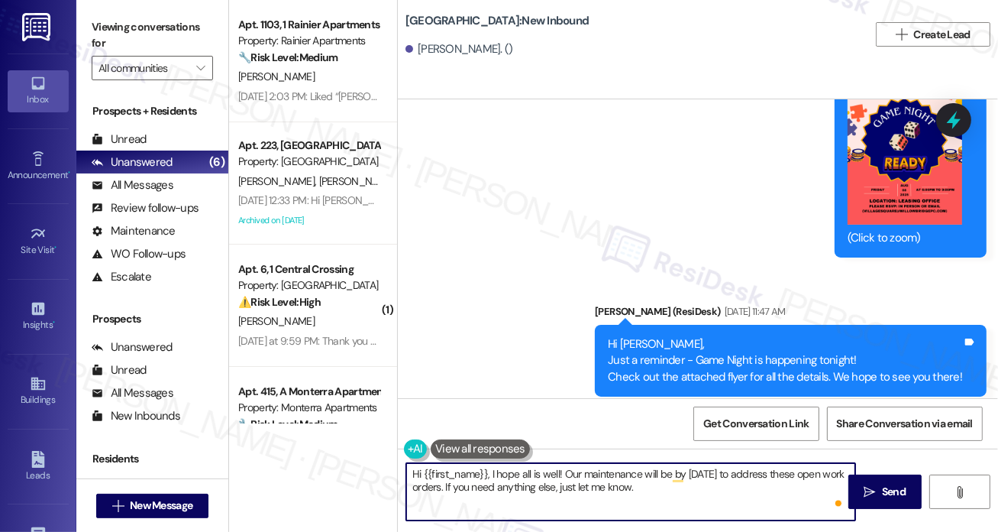
type textarea "Hi {{first_name}}, I hope all is well! Our maintenance will be by today to addr…"
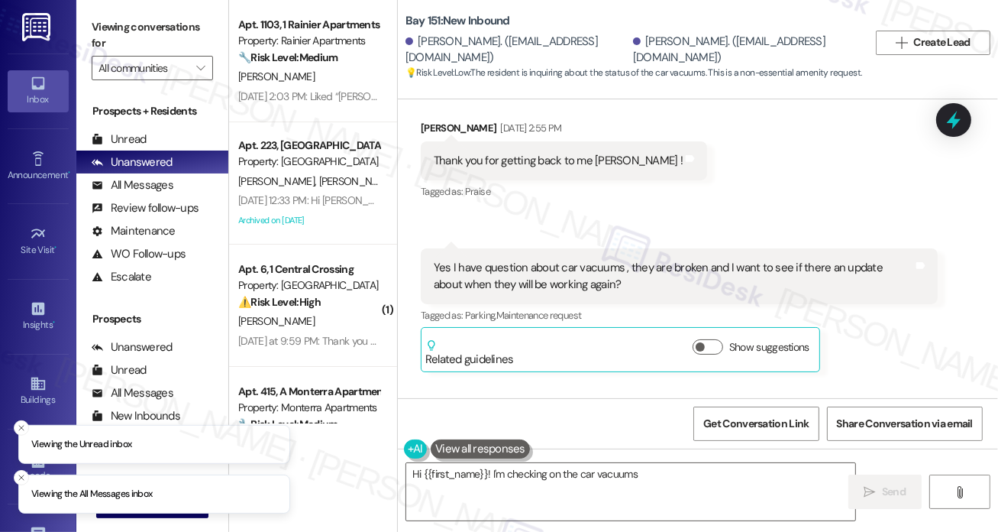
scroll to position [10737, 0]
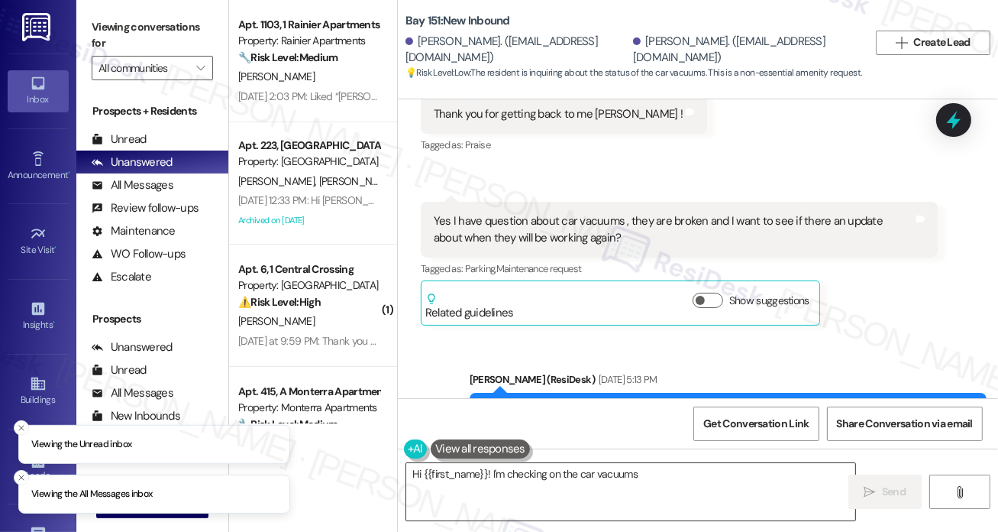
click at [529, 493] on textarea "Hi {{first_name}}! I'm checking on the car vacuums for you. I'll follow up as s…" at bounding box center [630, 491] width 449 height 57
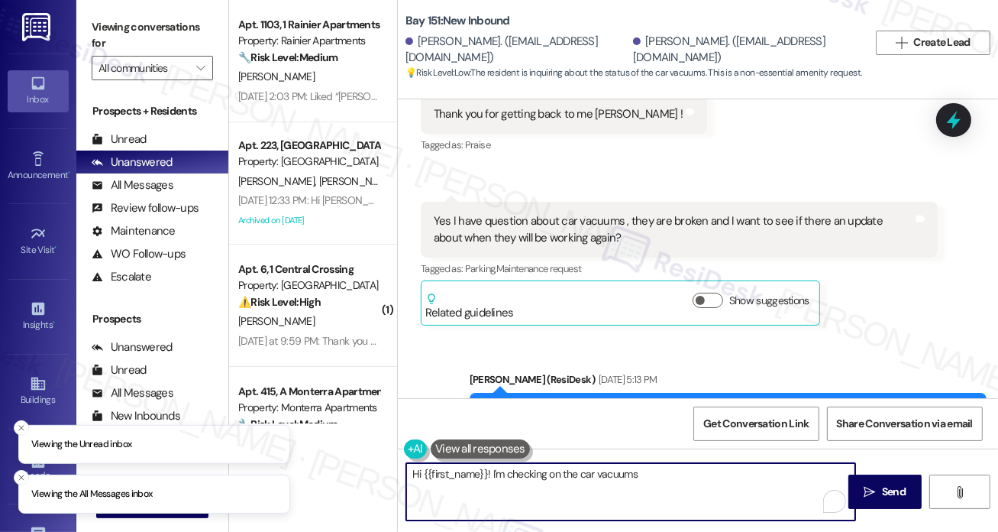
click at [529, 493] on textarea "Hi {{first_name}}! I'm checking on the car vacuums for you. I'll follow up as s…" at bounding box center [630, 491] width 449 height 57
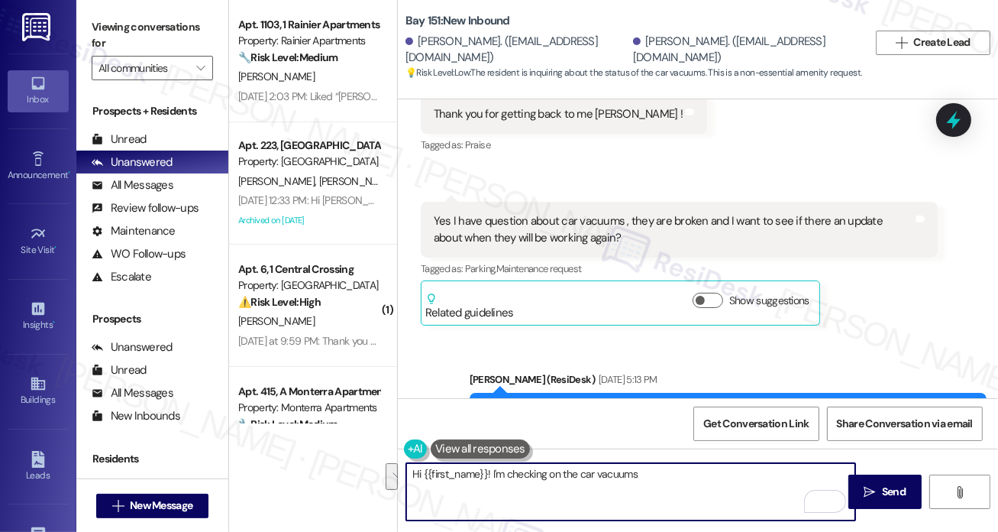
drag, startPoint x: 623, startPoint y: 490, endPoint x: 492, endPoint y: 470, distance: 133.0
click at [492, 470] on textarea "Hi {{first_name}}! I'm checking on the car vacuums for you. I'll follow up as s…" at bounding box center [630, 491] width 449 height 57
paste textarea "the staff will be looking into this."
click at [492, 473] on textarea "Hi {{first_name}}! the staff will be looking into this." at bounding box center [630, 491] width 449 height 57
click at [443, 516] on div "Anastassiya Skhabitskaya Aug 08, 2025 at 5:14 PM" at bounding box center [538, 526] width 234 height 21
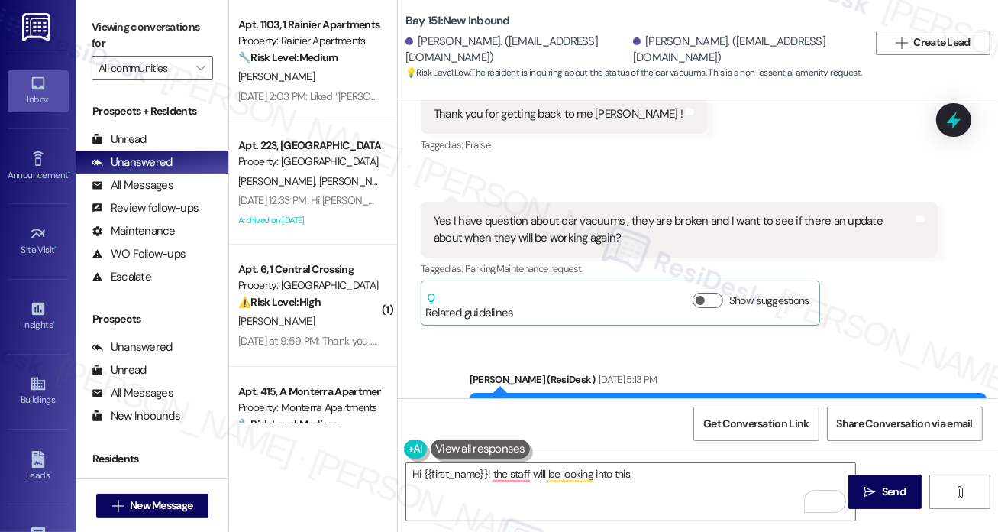
click at [443, 516] on div "Anastassiya Skhabitskaya Aug 08, 2025 at 5:14 PM" at bounding box center [538, 526] width 234 height 21
copy div "Anastassiya"
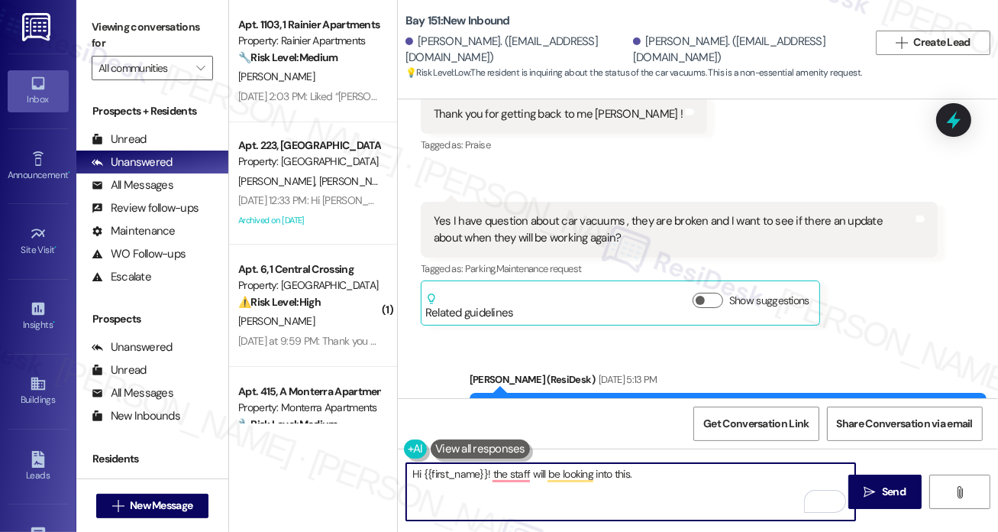
drag, startPoint x: 424, startPoint y: 474, endPoint x: 487, endPoint y: 464, distance: 64.2
click at [487, 464] on textarea "Hi {{first_name}}! the staff will be looking into this." at bounding box center [630, 491] width 449 height 57
paste textarea "Anastassiya"
click at [653, 481] on textarea "Hi Anastassiya, ! the staff will be looking into this." at bounding box center [630, 491] width 449 height 57
click at [477, 473] on textarea "Hi Anastassiya, ! the staff will be looking into this." at bounding box center [630, 491] width 449 height 57
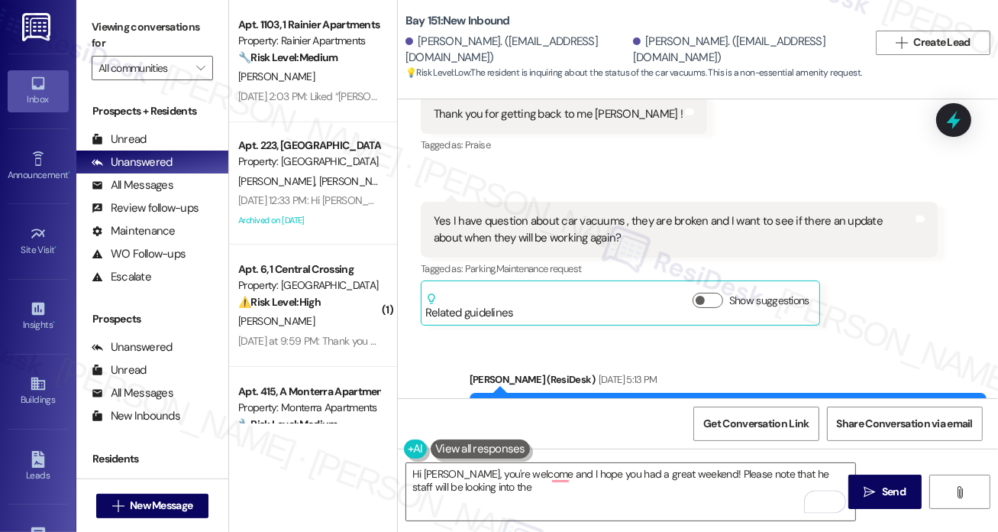
drag, startPoint x: 697, startPoint y: 201, endPoint x: 759, endPoint y: 199, distance: 62.7
click at [759, 404] on div "You're welcome! I'll check on the status of the car vacuums with the team and p…" at bounding box center [723, 420] width 480 height 33
copy div "car vacuums"
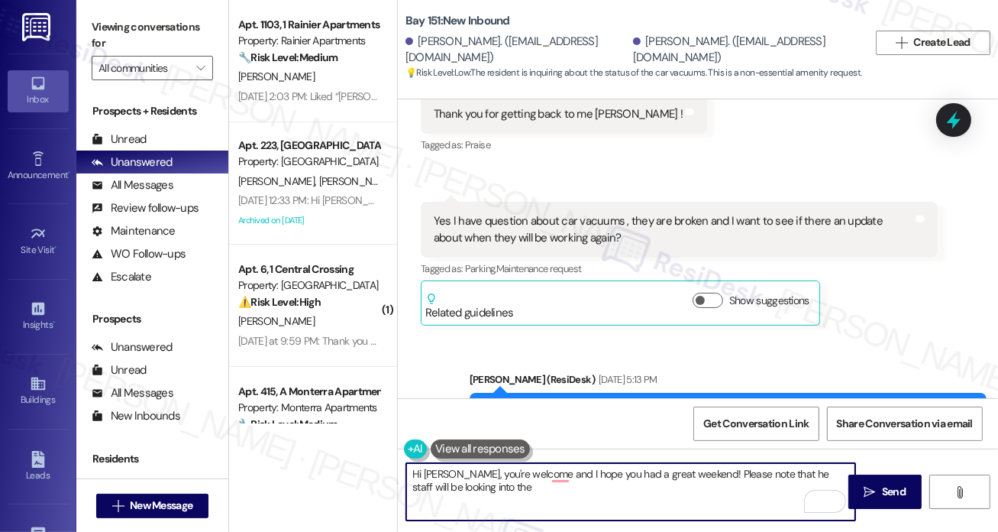
click at [507, 494] on textarea "Hi Anastassiya, you're welcome and I hope you had a great weekend! Please note …" at bounding box center [630, 491] width 449 height 57
paste textarea "car vacuums"
click at [584, 484] on textarea "Hi Anastassiya, you're welcome and I hope you had a great weekend! Please note …" at bounding box center [630, 491] width 449 height 57
click at [726, 480] on textarea "Hi Anastassiya, you're welcome and I hope you had a great weekend! Please note …" at bounding box center [630, 491] width 449 height 57
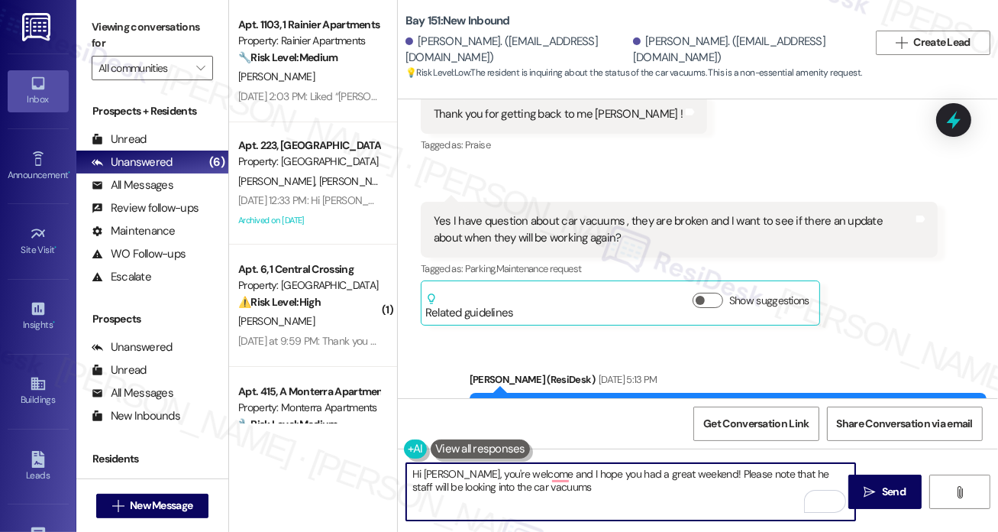
click at [726, 480] on textarea "Hi Anastassiya, you're welcome and I hope you had a great weekend! Please note …" at bounding box center [630, 491] width 449 height 57
click at [788, 473] on textarea "Hi Anastassiya, you're welcome and I hope you had a great weekend! Please note …" at bounding box center [630, 491] width 449 height 57
click at [790, 474] on textarea "Hi Anastassiya, you're welcome and I hope you had a great weekend! Please note …" at bounding box center [630, 491] width 449 height 57
click at [584, 495] on textarea "Hi Anastassiya, you're welcome and I hope you had a great weekend! Please note …" at bounding box center [630, 491] width 449 height 57
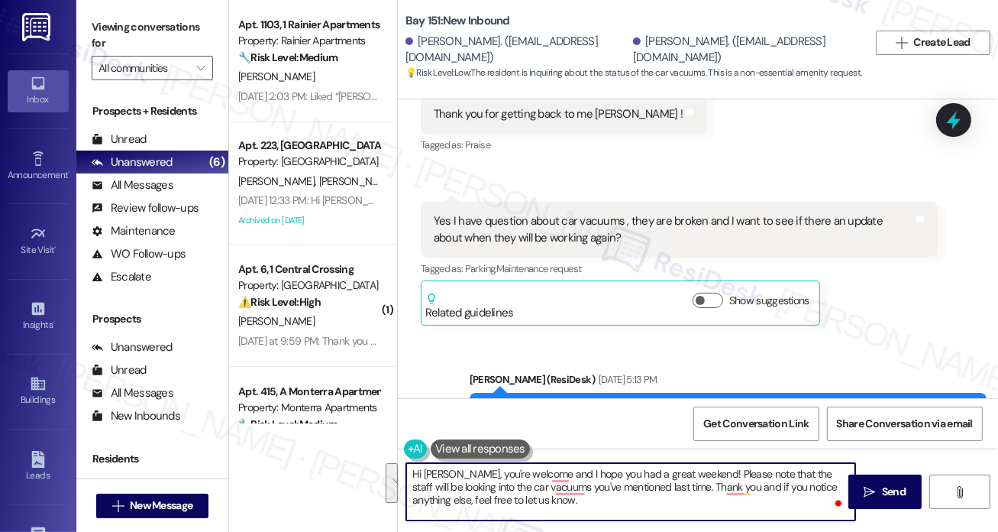
paste textarea "’re welcome! I hope you had a great weekend. The staff will be checking on the …"
click at [577, 493] on textarea "Hi Anastassiya, you’re welcome! I hope you had a great weekend. The staff will …" at bounding box center [630, 491] width 449 height 57
type textarea "Hi Anastassiya, you’re welcome! I hope you had a great weekend. The staff will …"
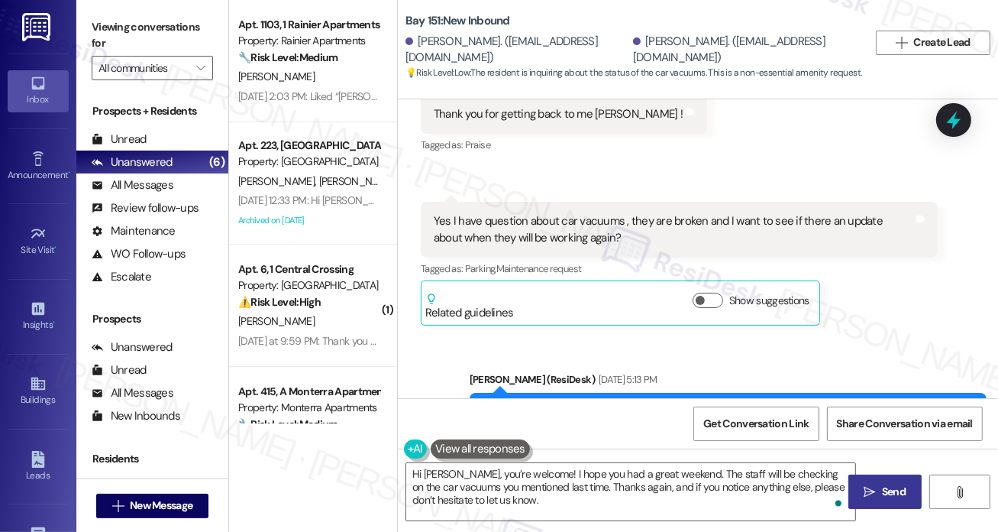
click at [878, 480] on button " Send" at bounding box center [886, 491] width 74 height 34
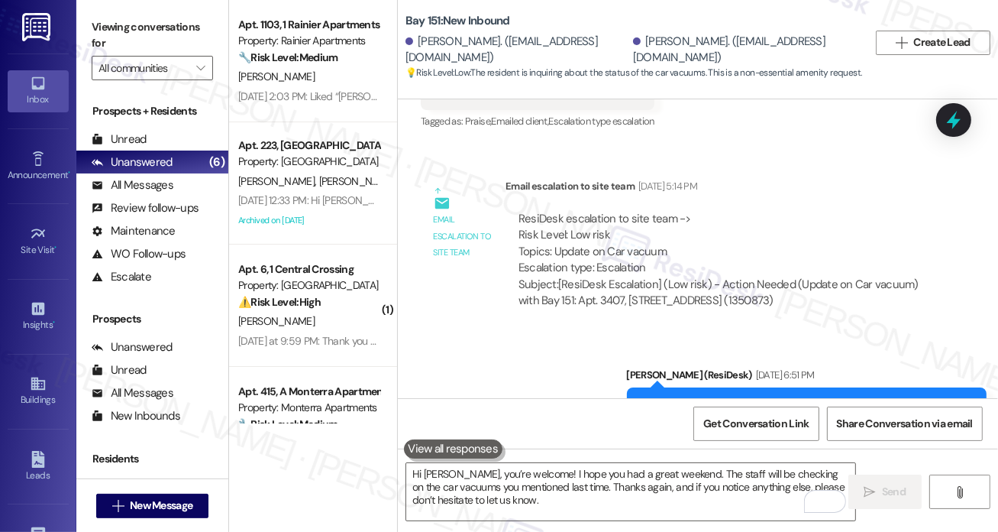
scroll to position [11210, 0]
